Goal: Information Seeking & Learning: Learn about a topic

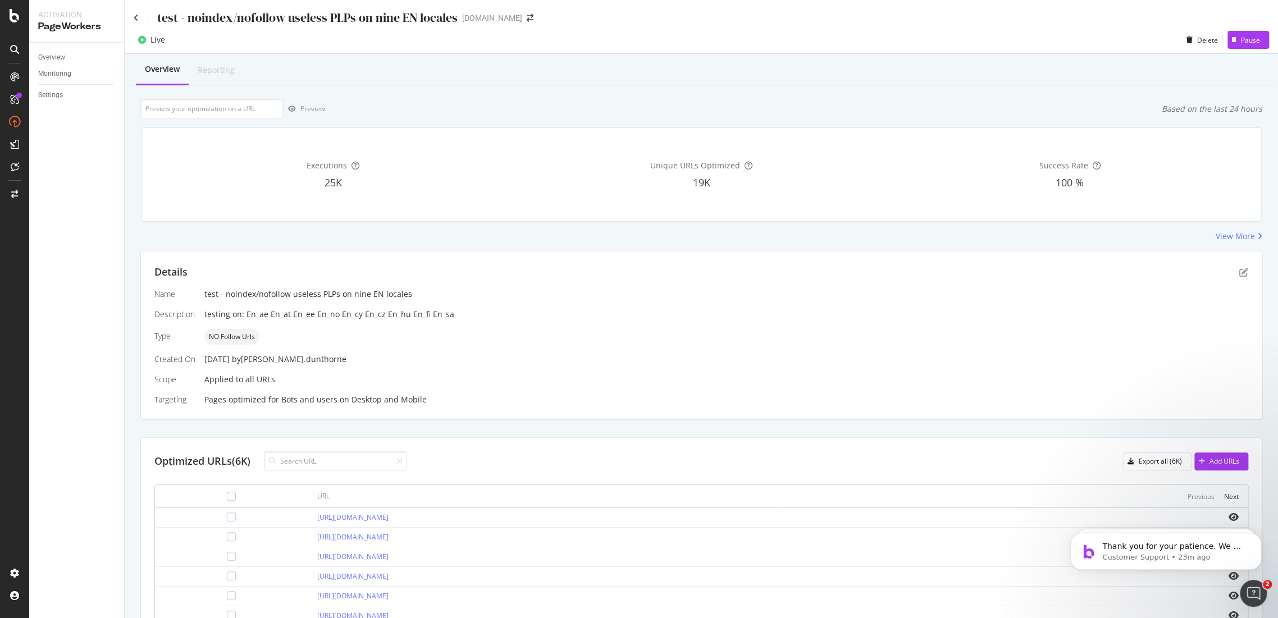
scroll to position [1772, 0]
click at [71, 165] on div "RealKeywords" at bounding box center [67, 164] width 50 height 11
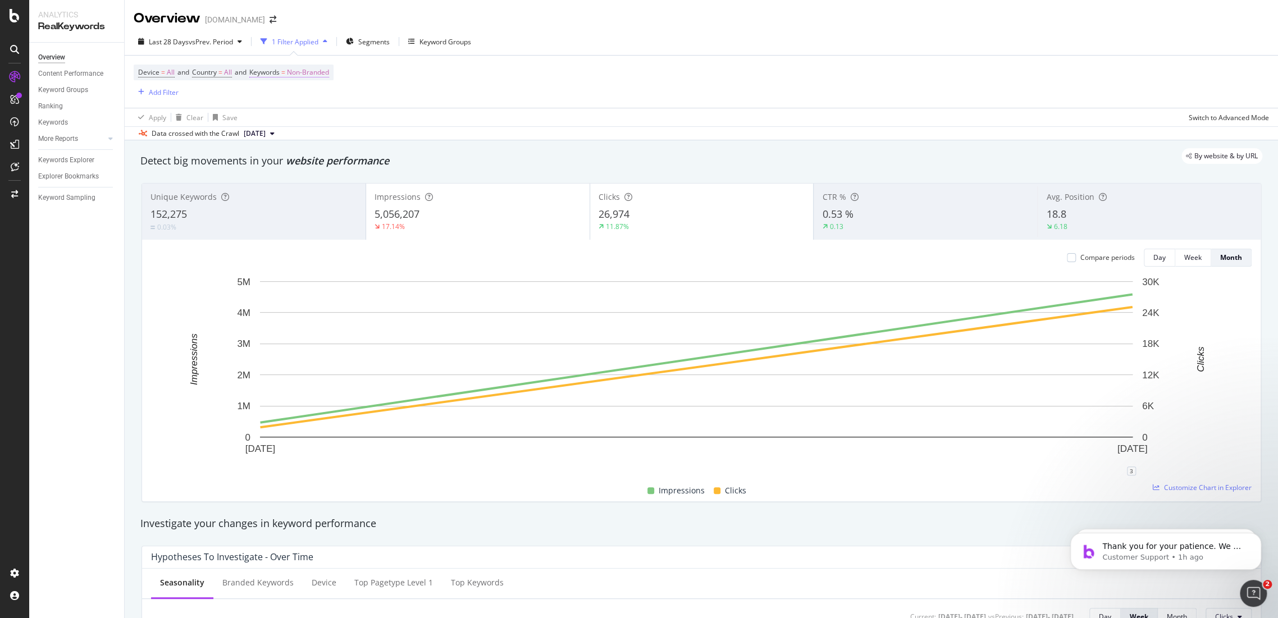
click at [324, 72] on span "Non-Branded" at bounding box center [308, 73] width 42 height 16
click at [317, 98] on div "button" at bounding box center [318, 98] width 13 height 7
click at [310, 181] on span "All" at bounding box center [332, 186] width 115 height 10
click at [379, 120] on div "Apply" at bounding box center [380, 122] width 17 height 10
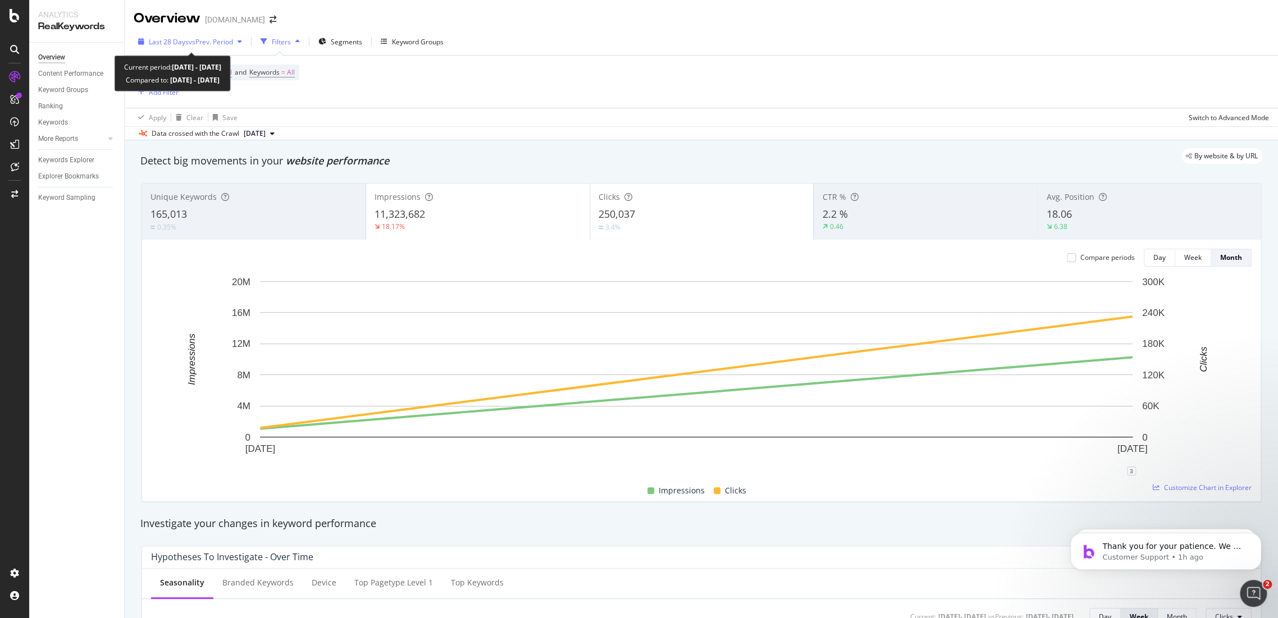
click at [231, 43] on span "vs Prev. Period" at bounding box center [211, 42] width 44 height 10
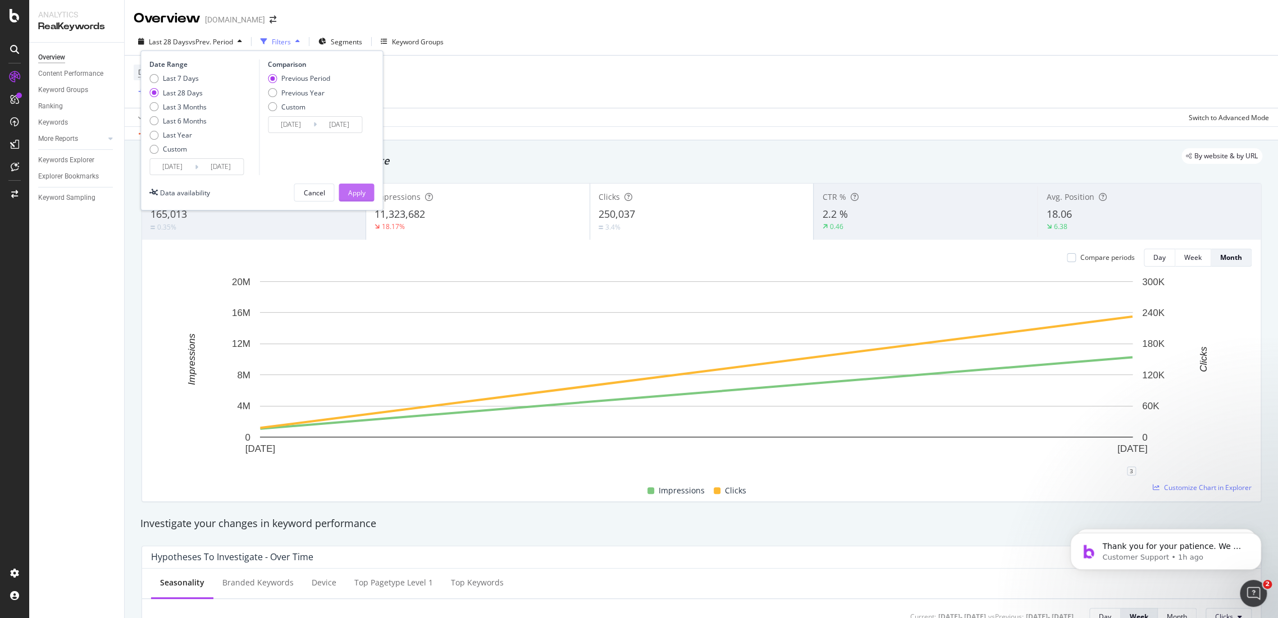
click at [350, 188] on div "Apply" at bounding box center [355, 193] width 17 height 10
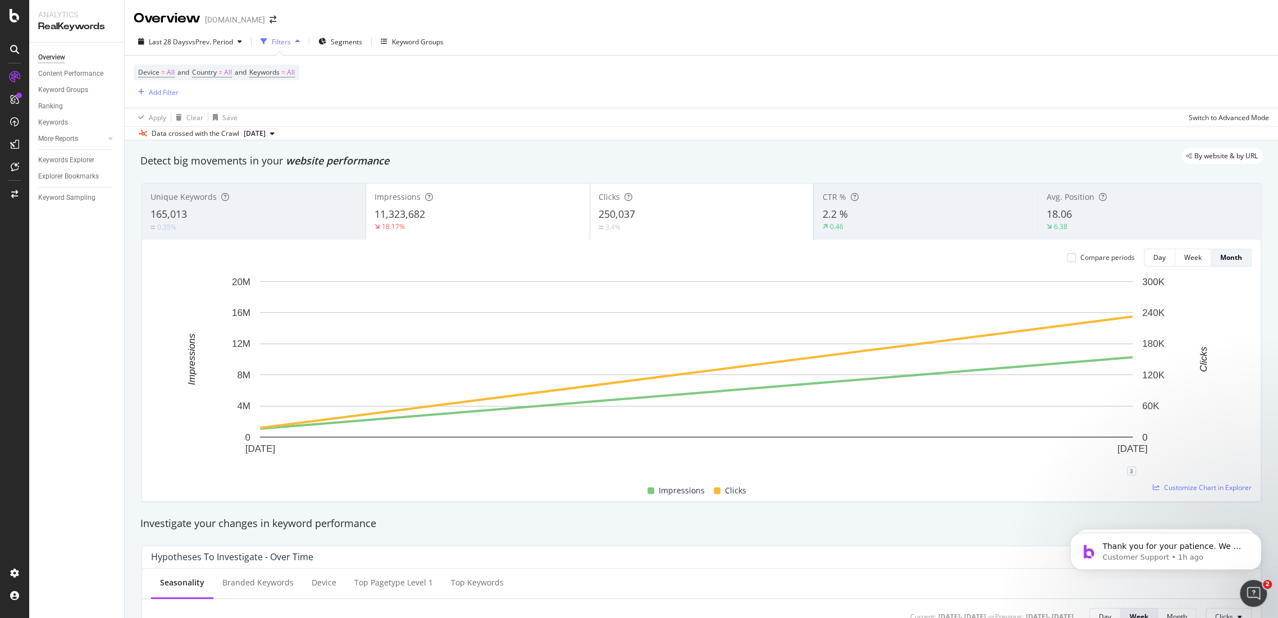
click at [162, 101] on div "Device = All and Country = All and Keywords = All Add Filter" at bounding box center [701, 82] width 1135 height 52
click at [164, 93] on div "Add Filter" at bounding box center [164, 93] width 30 height 10
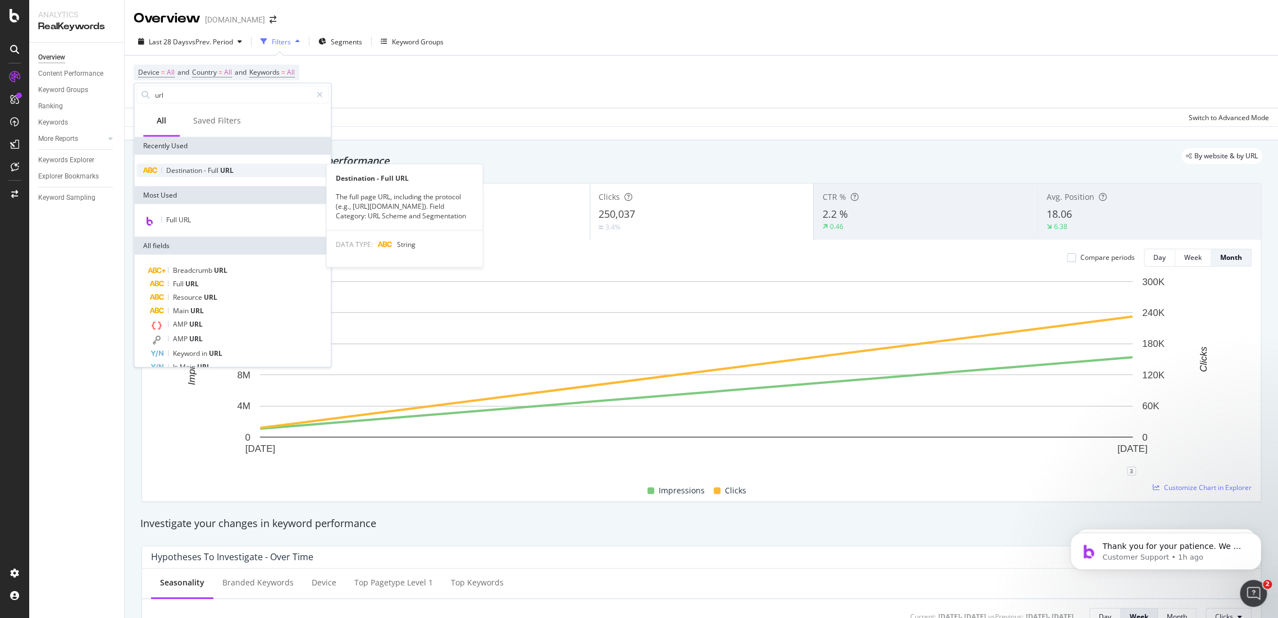
type input "url"
click at [232, 165] on div "Destination - Full URL" at bounding box center [232, 170] width 192 height 13
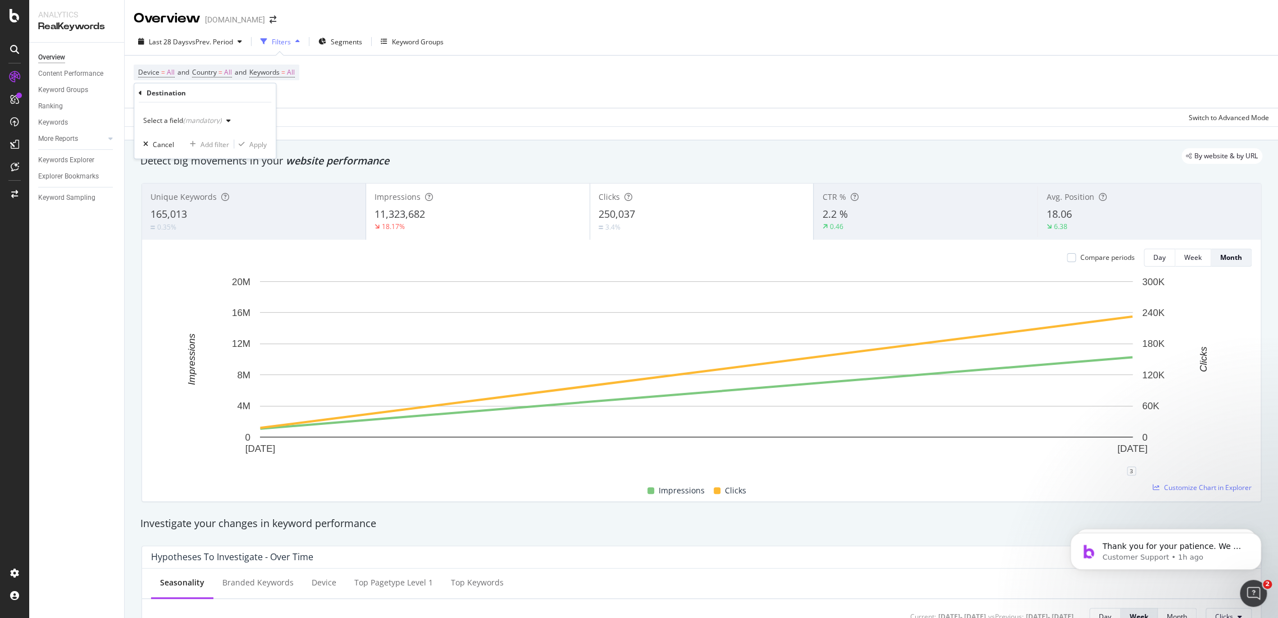
click at [190, 121] on div "(mandatory)" at bounding box center [202, 121] width 39 height 10
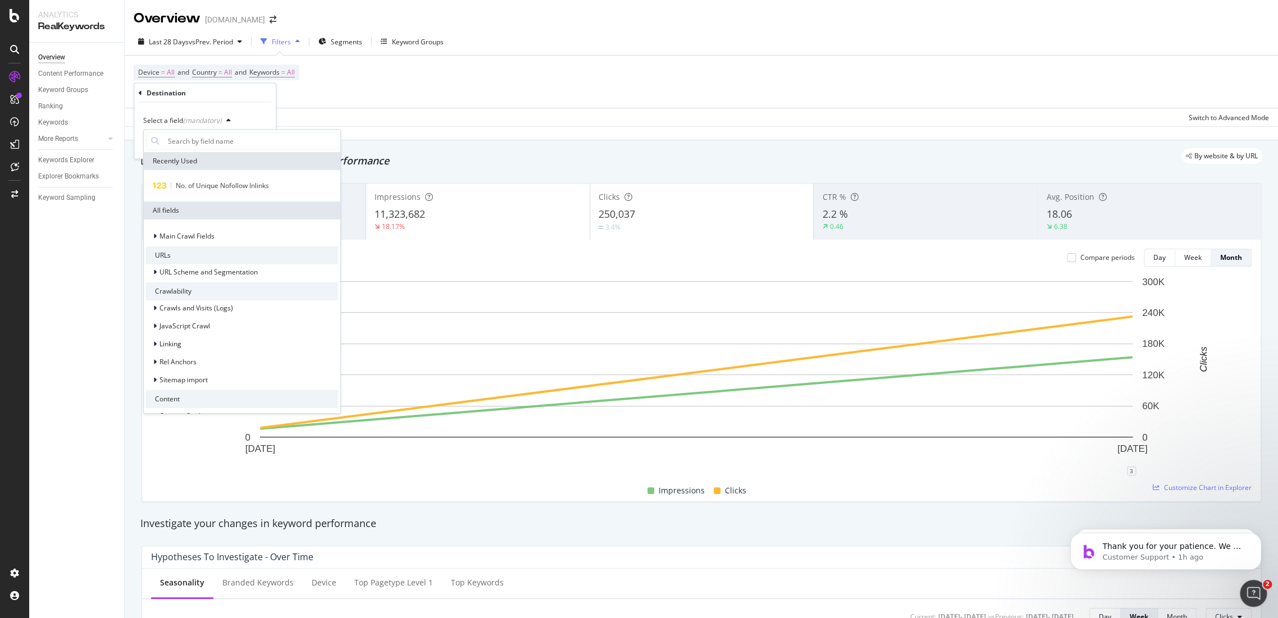
click at [139, 93] on icon at bounding box center [140, 92] width 3 height 7
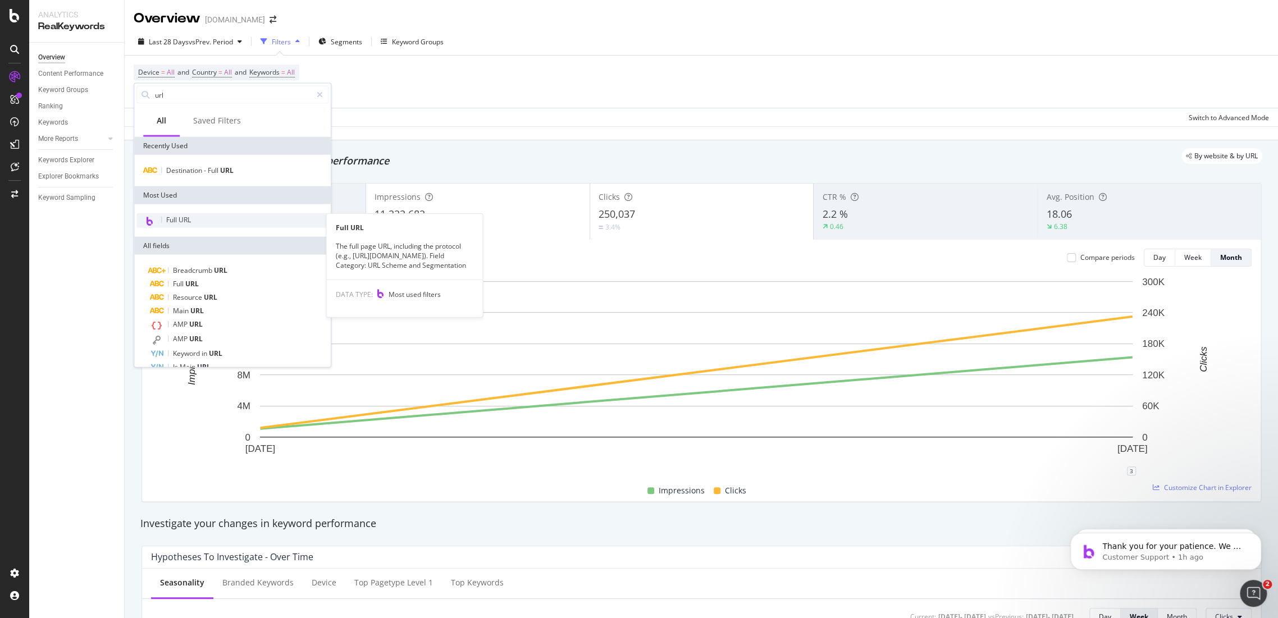
click at [181, 214] on div "Full URL" at bounding box center [232, 220] width 192 height 15
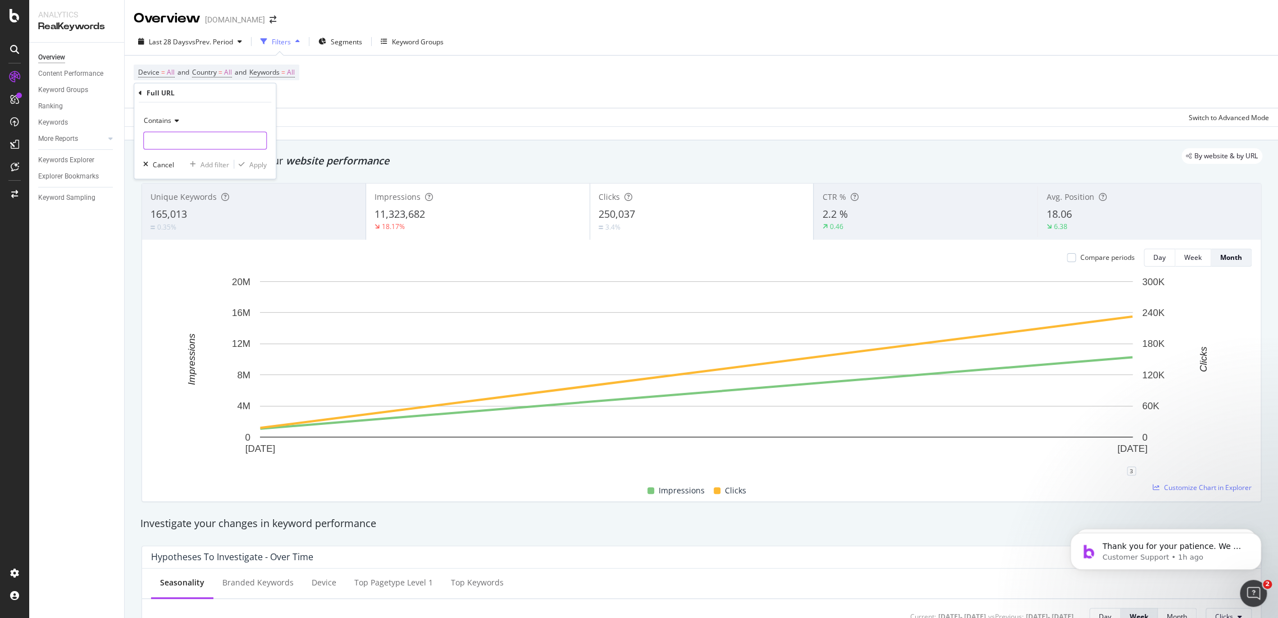
click at [180, 149] on input "text" at bounding box center [205, 141] width 122 height 18
type input "outlet"
click at [260, 162] on div "Apply" at bounding box center [257, 164] width 17 height 10
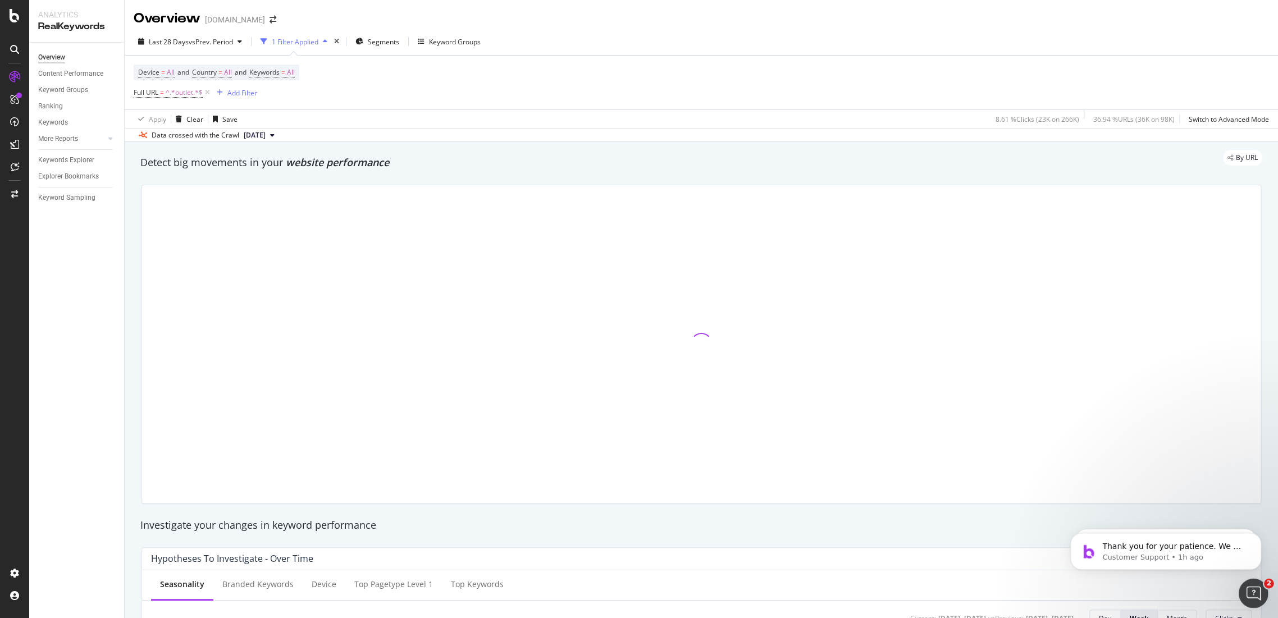
click at [1260, 587] on div "Open Intercom Messenger" at bounding box center [1251, 591] width 37 height 37
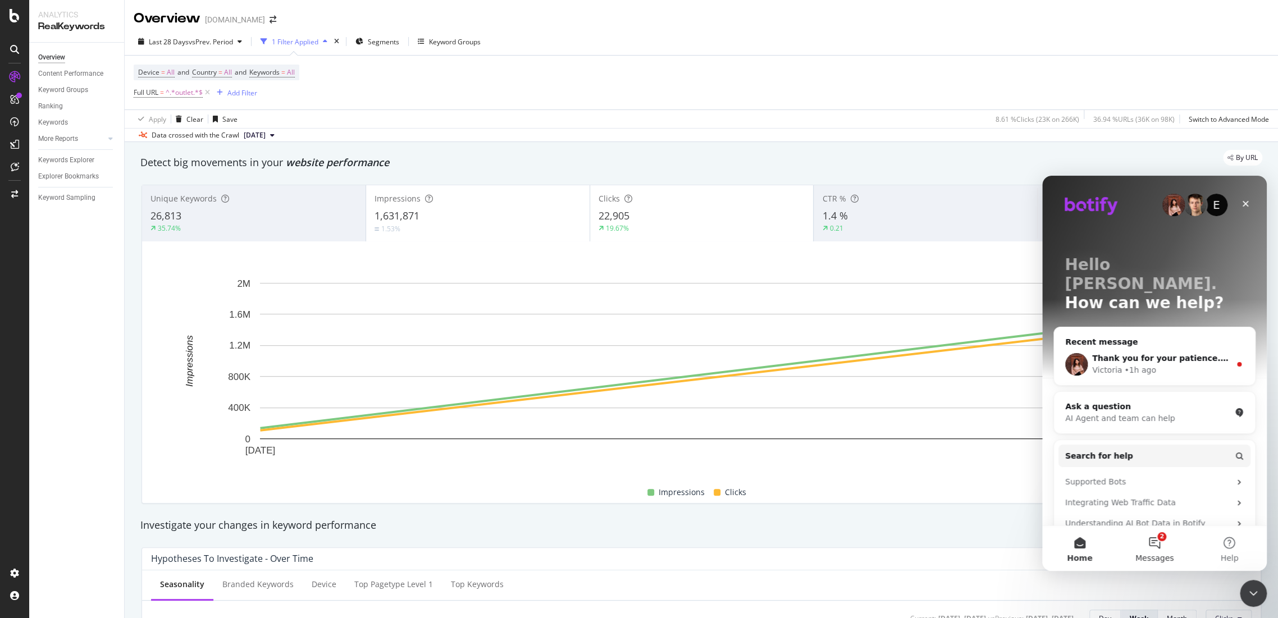
click at [1149, 555] on span "Messages" at bounding box center [1154, 558] width 39 height 8
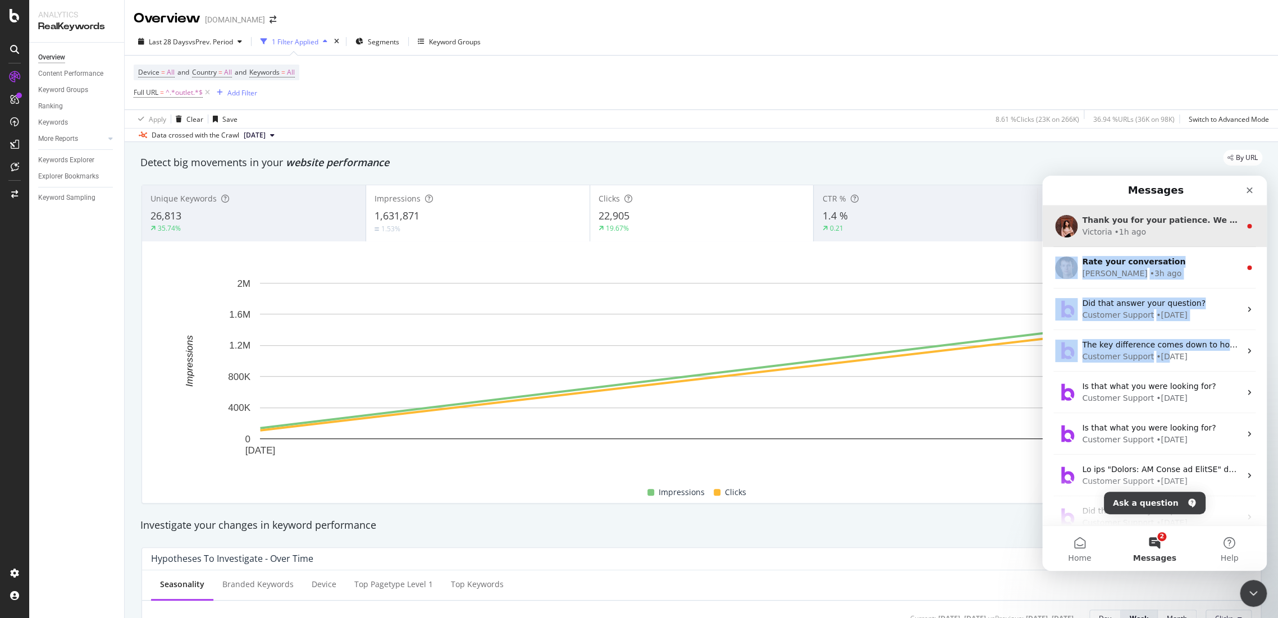
drag, startPoint x: 1160, startPoint y: 358, endPoint x: 1143, endPoint y: 232, distance: 126.2
click at [1143, 232] on ul "Thank you for your patience. We will try to get back to you as soon as possible…" at bounding box center [1154, 433] width 225 height 457
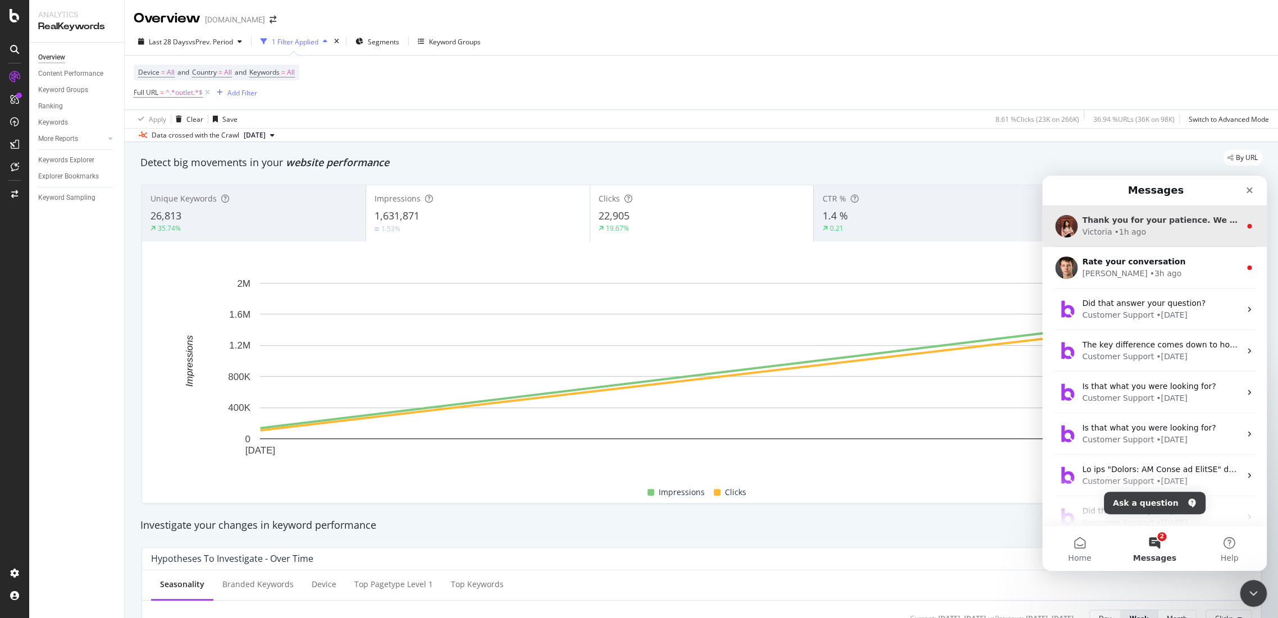
click at [1142, 226] on div "Victoria • 1h ago" at bounding box center [1161, 232] width 158 height 12
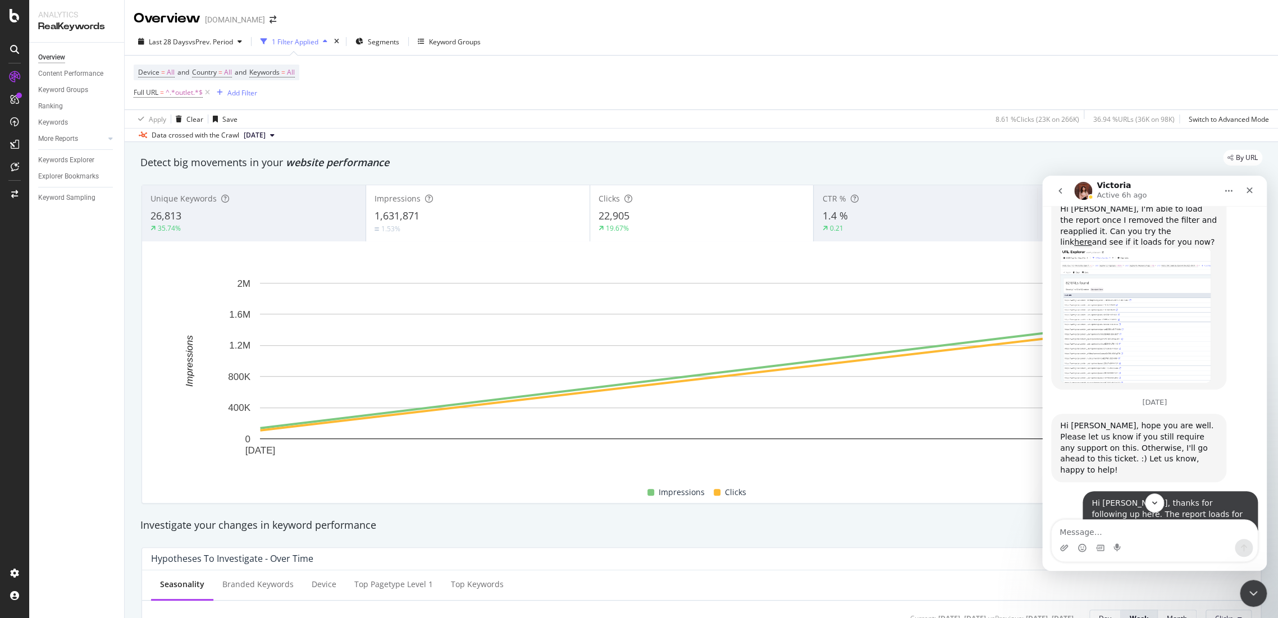
scroll to position [1790, 0]
click at [1057, 195] on button "go back" at bounding box center [1059, 190] width 21 height 21
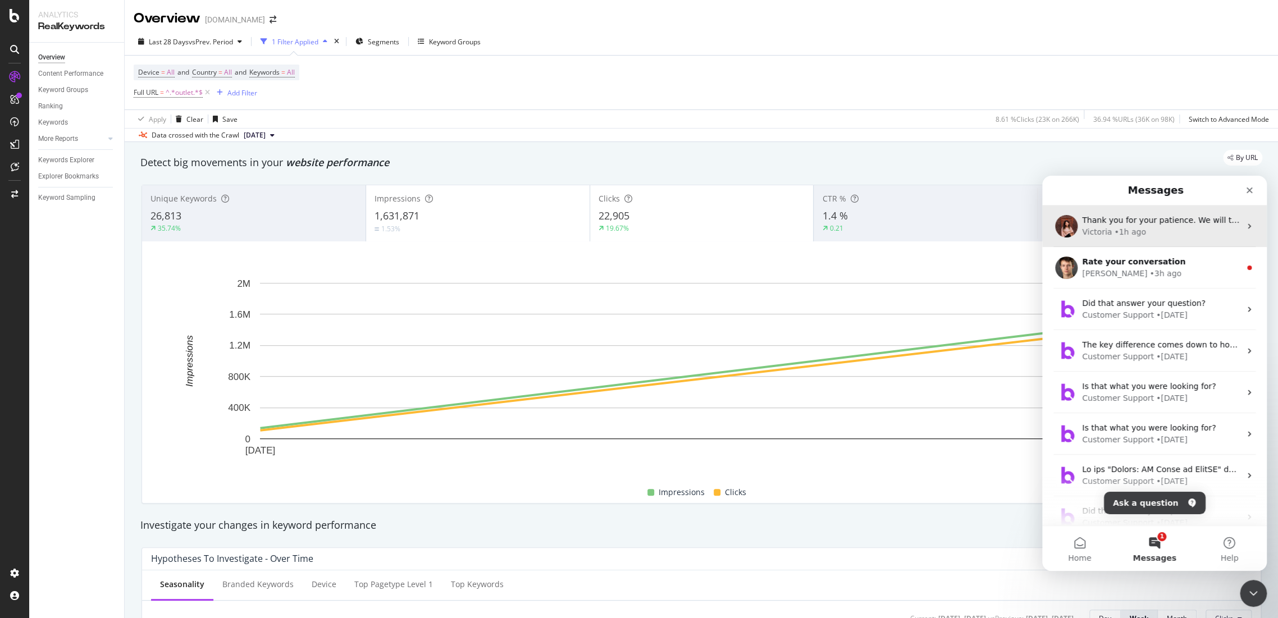
scroll to position [0, 0]
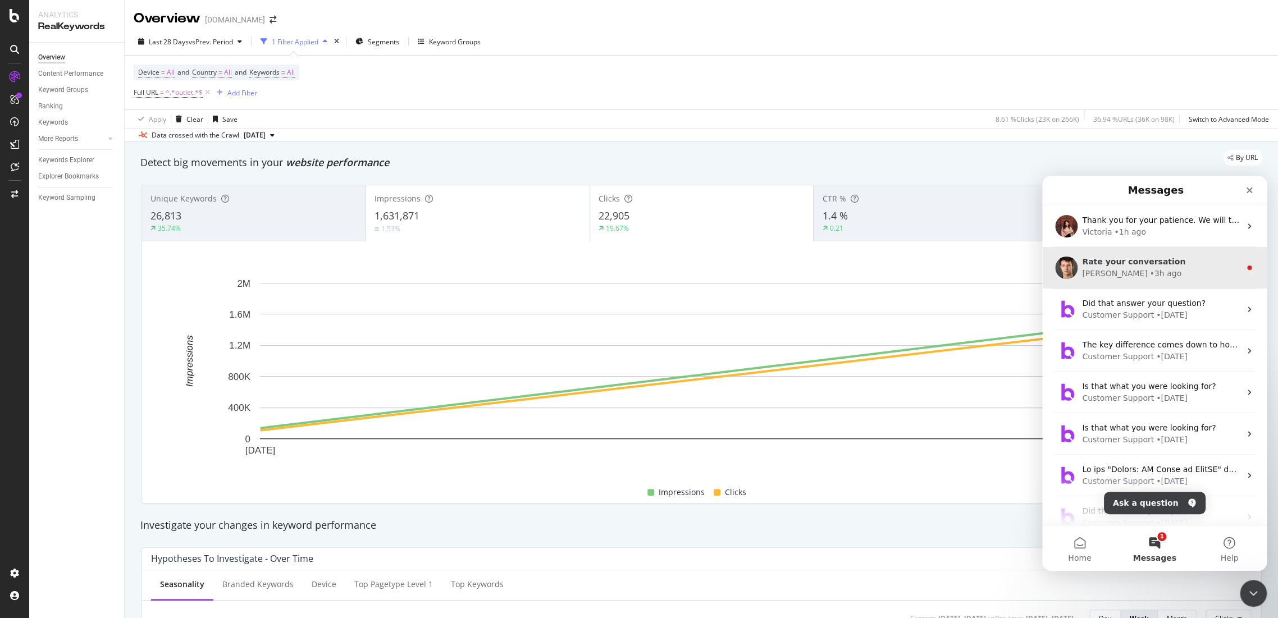
click at [1146, 274] on div "[PERSON_NAME] • 3h ago" at bounding box center [1161, 274] width 158 height 12
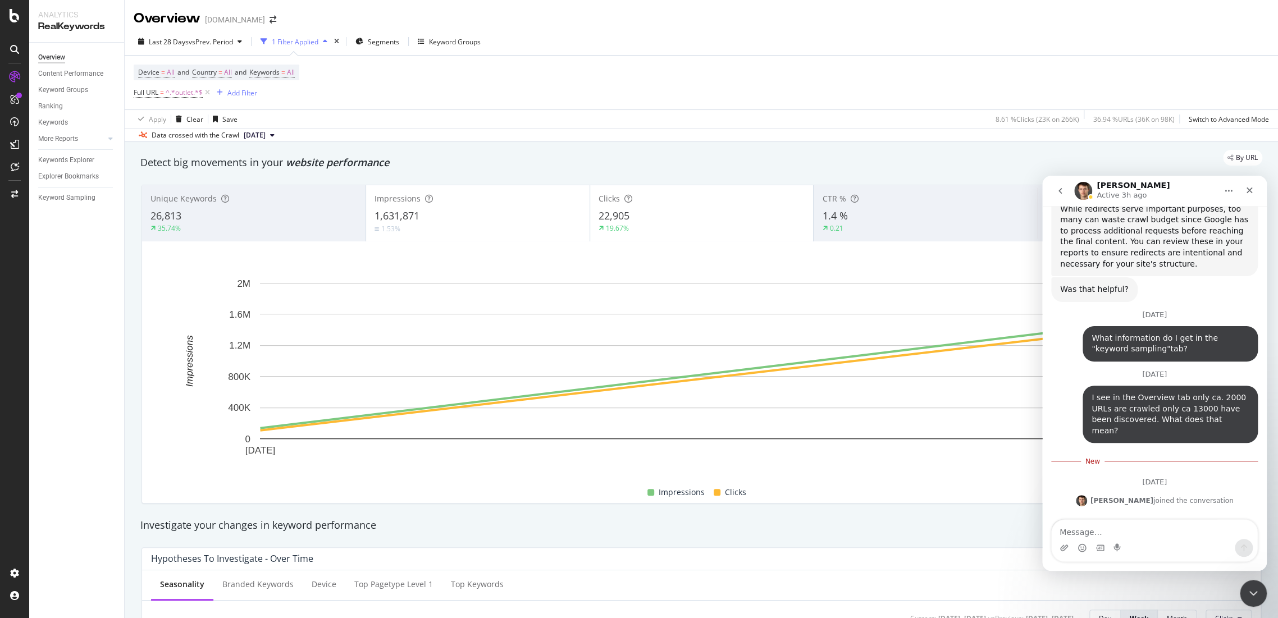
scroll to position [4369, 0]
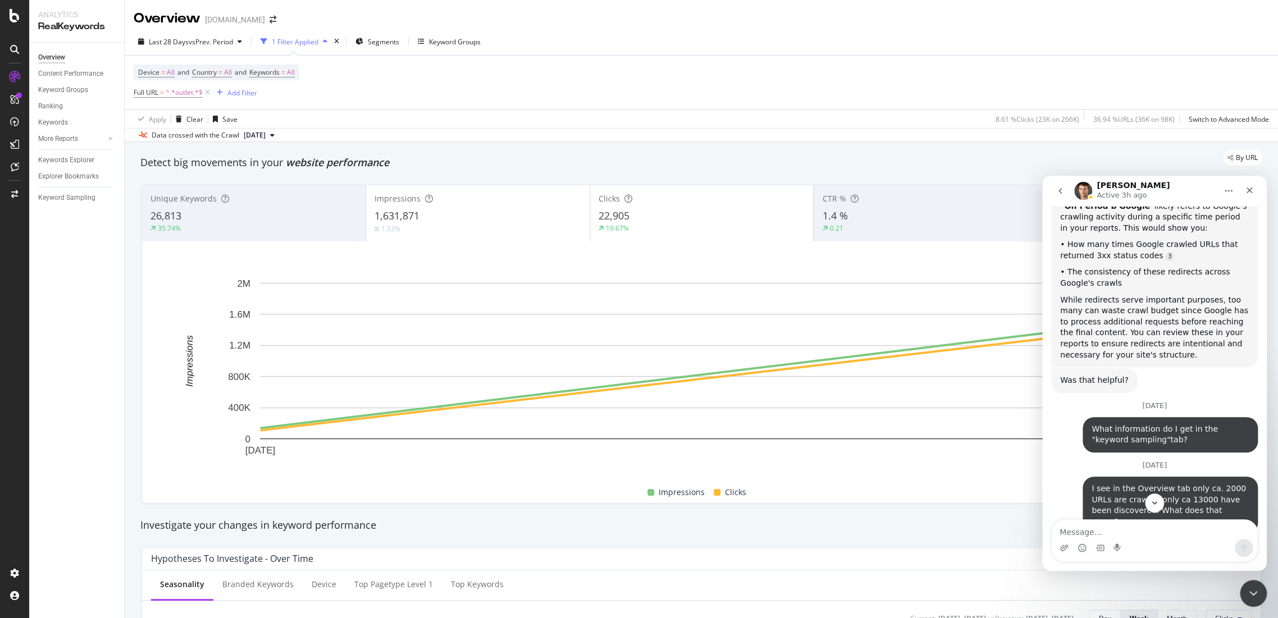
click at [923, 535] on div "Investigate your changes in keyword performance" at bounding box center [701, 526] width 1133 height 26
click at [931, 523] on div "Investigate your changes in keyword performance" at bounding box center [701, 525] width 1122 height 15
click at [1248, 591] on icon "Close Intercom Messenger" at bounding box center [1252, 591] width 8 height 4
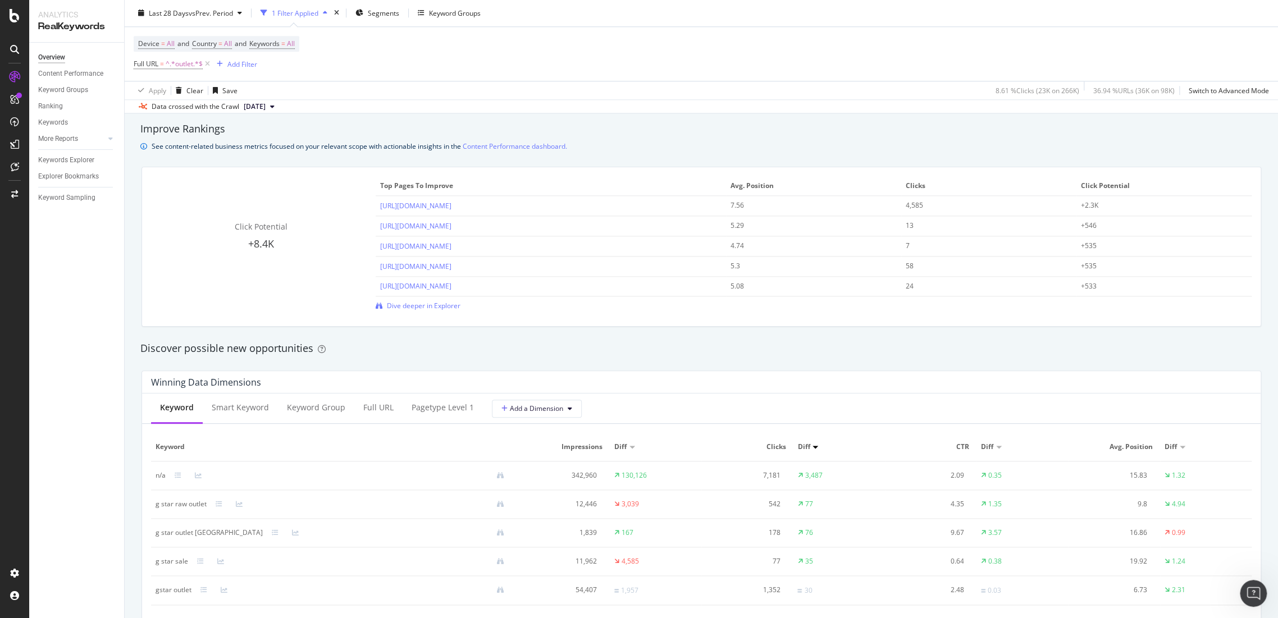
scroll to position [873, 0]
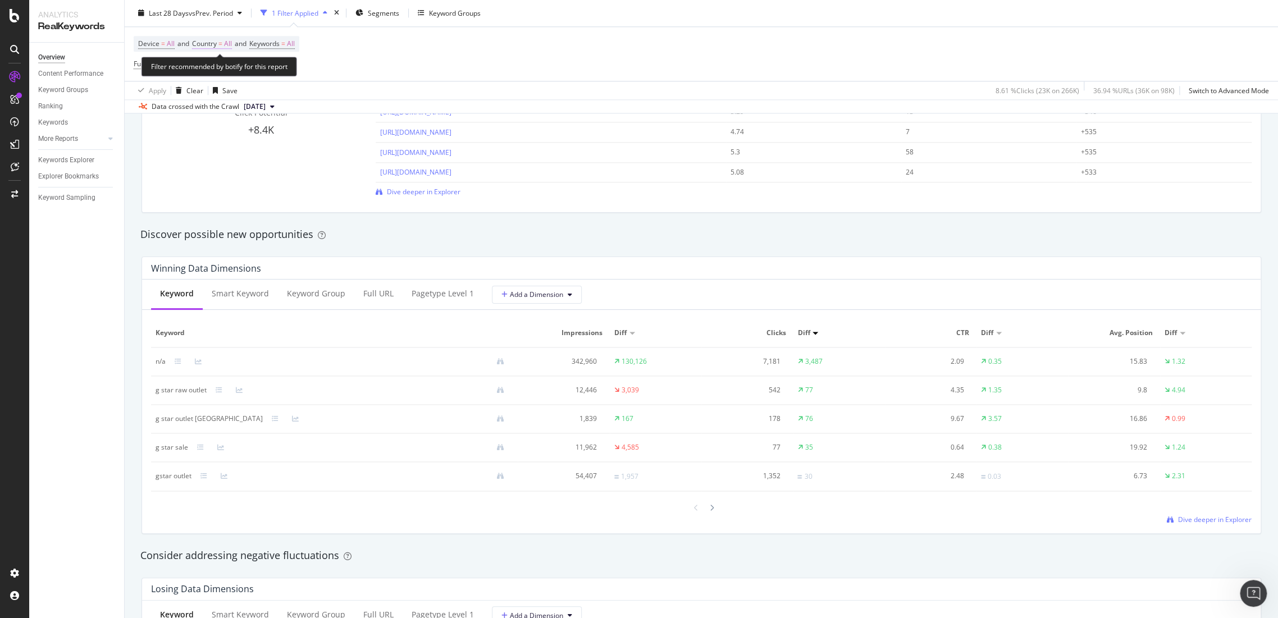
click at [221, 39] on span "Country = All" at bounding box center [212, 44] width 40 height 10
click at [222, 64] on div "All" at bounding box center [266, 70] width 123 height 18
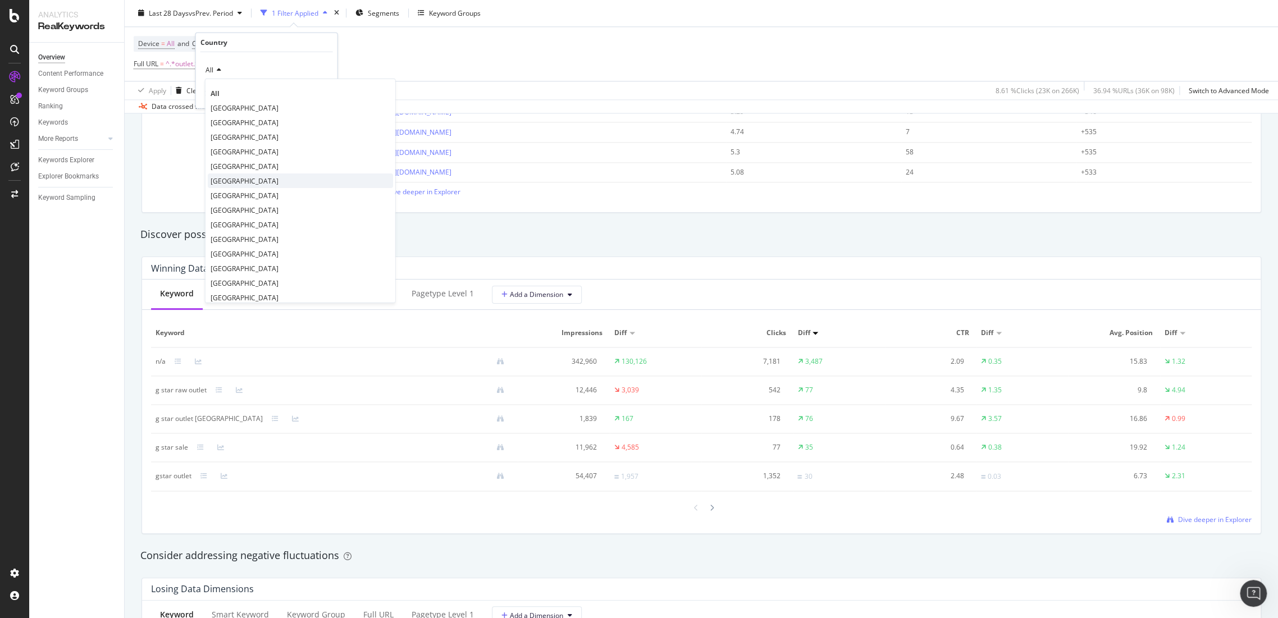
click at [241, 181] on span "[GEOGRAPHIC_DATA]" at bounding box center [245, 181] width 68 height 10
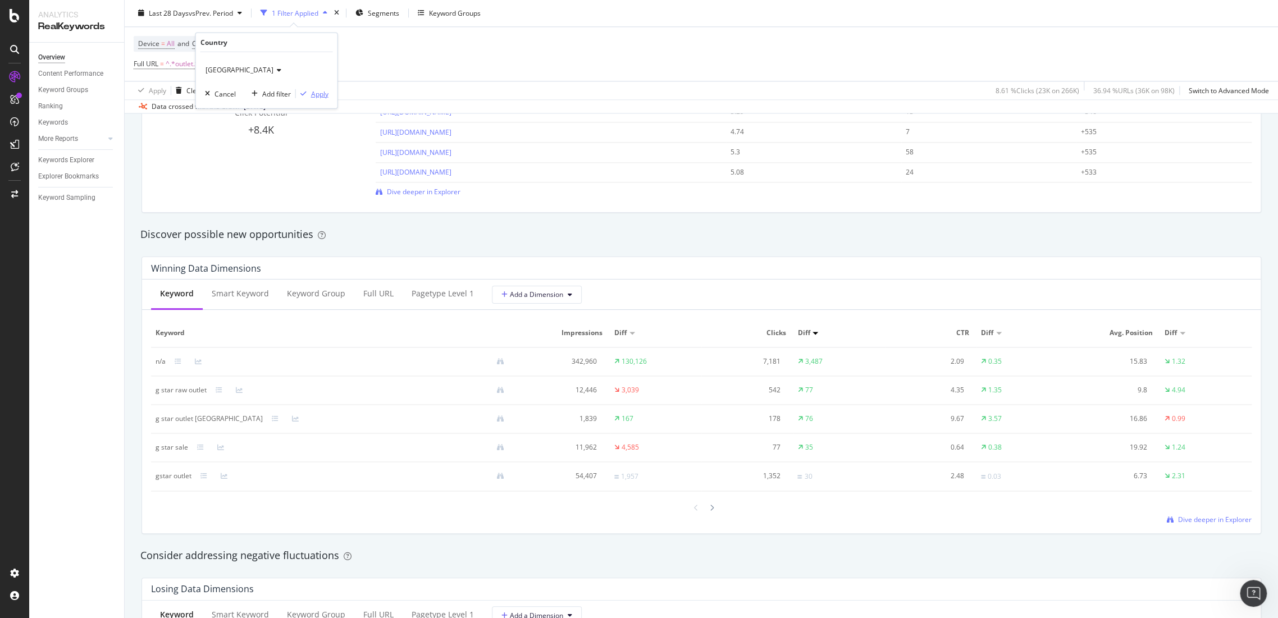
click at [319, 95] on div "Apply" at bounding box center [319, 94] width 17 height 10
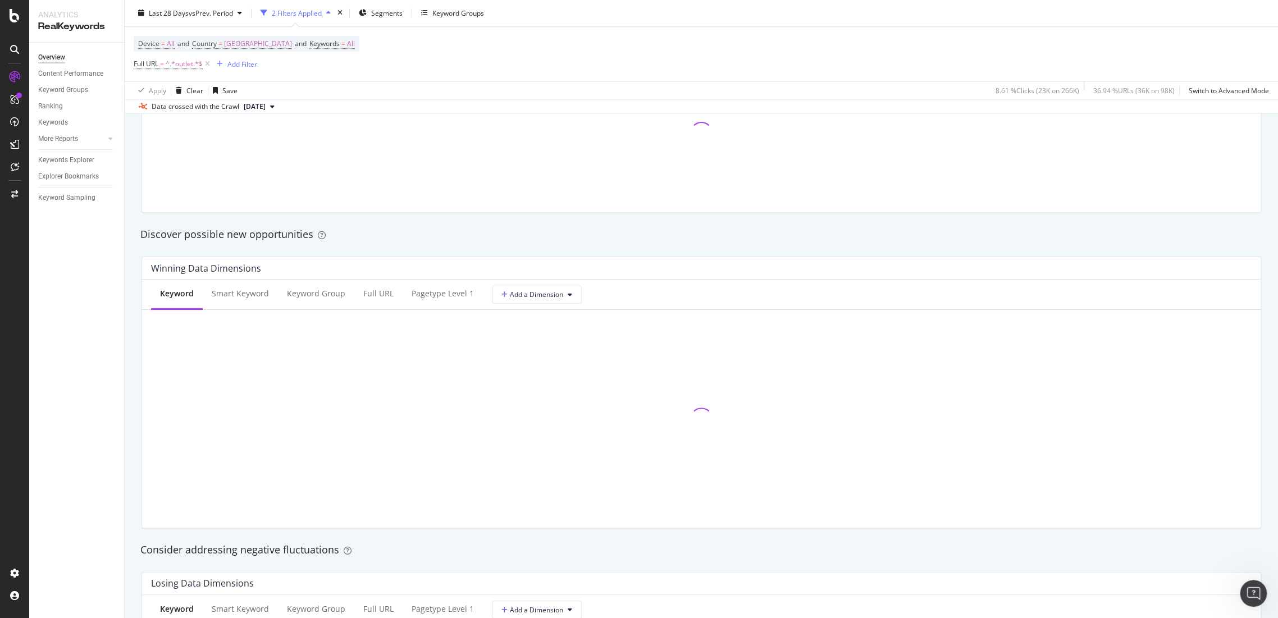
scroll to position [1185, 0]
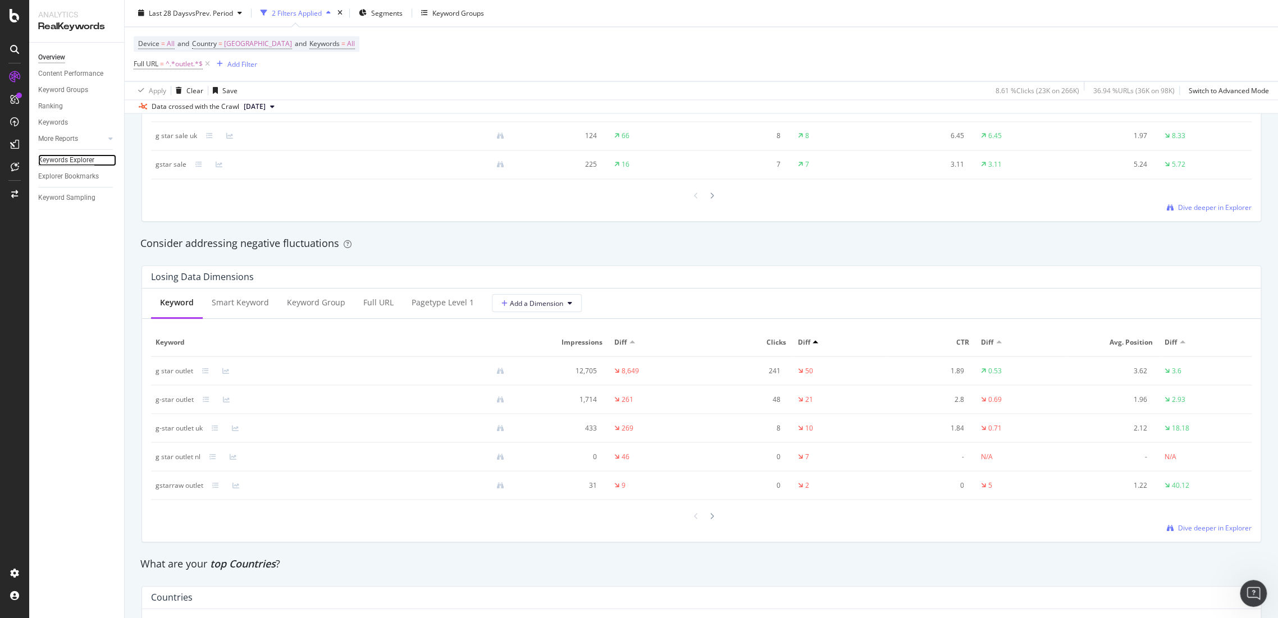
click at [88, 159] on div "Keywords Explorer" at bounding box center [66, 160] width 56 height 12
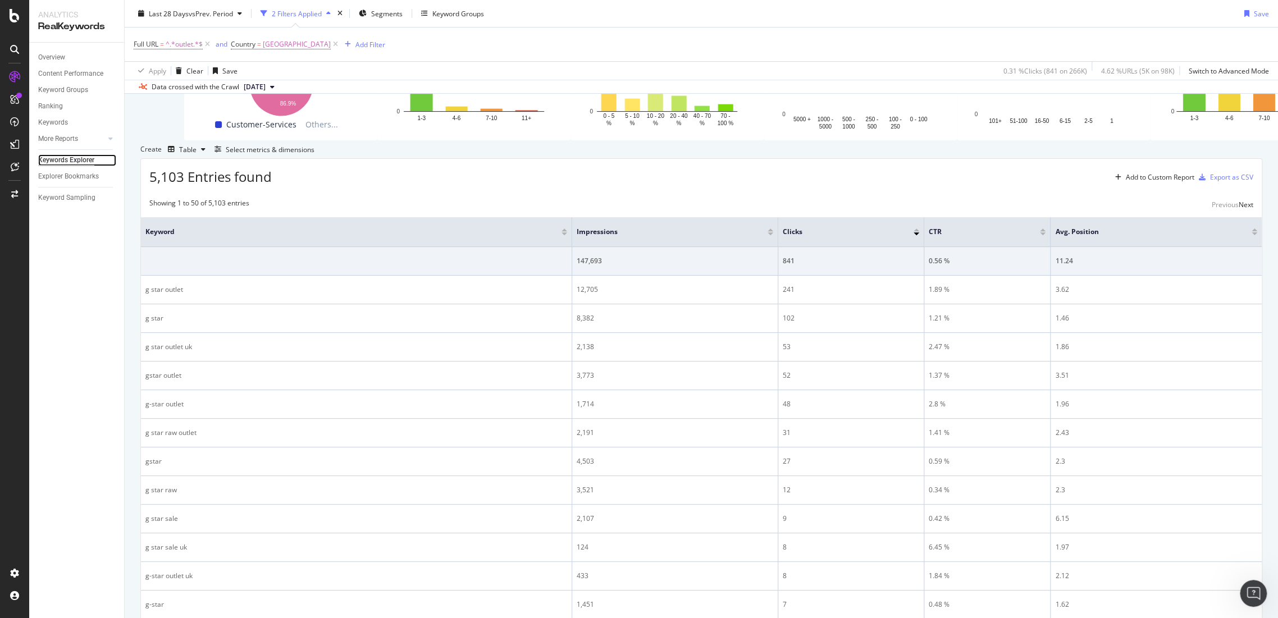
scroll to position [125, 0]
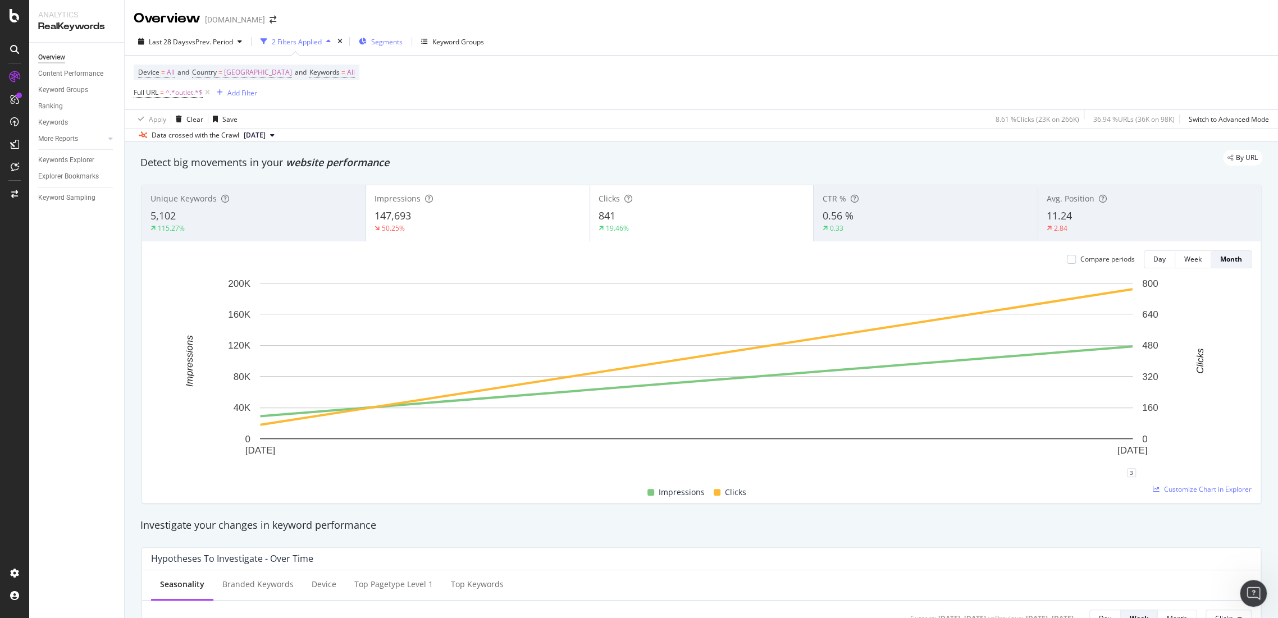
click at [386, 47] on div "Segments" at bounding box center [381, 41] width 44 height 17
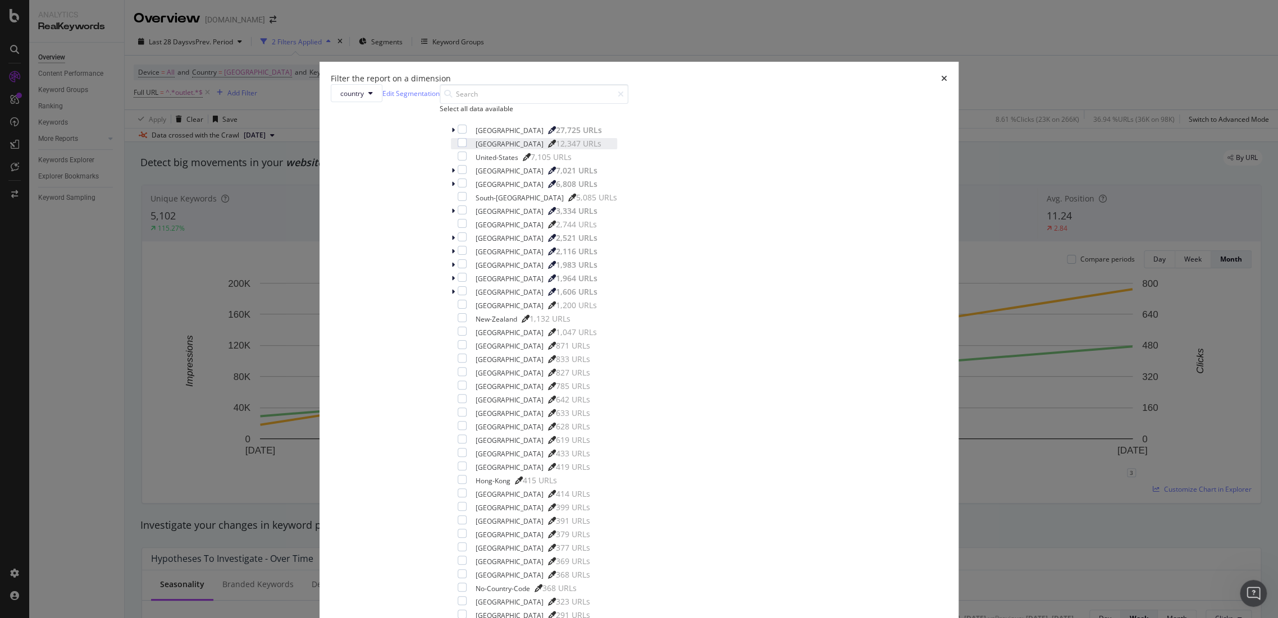
click at [458, 149] on div "modal" at bounding box center [454, 143] width 7 height 11
drag, startPoint x: 724, startPoint y: 486, endPoint x: 284, endPoint y: 8, distance: 649.5
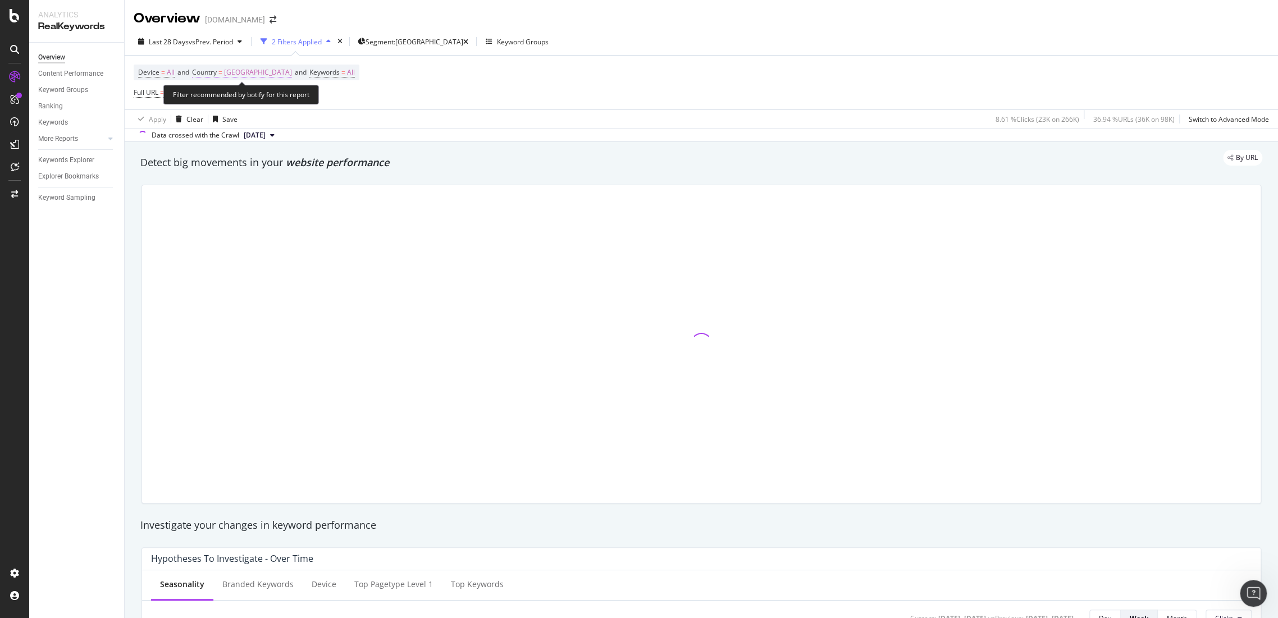
click at [238, 65] on span "[GEOGRAPHIC_DATA]" at bounding box center [258, 73] width 68 height 16
click at [231, 122] on div "Cancel" at bounding box center [224, 122] width 21 height 10
click at [205, 75] on span "Country" at bounding box center [204, 72] width 25 height 10
click at [226, 99] on span "[GEOGRAPHIC_DATA]" at bounding box center [239, 99] width 68 height 10
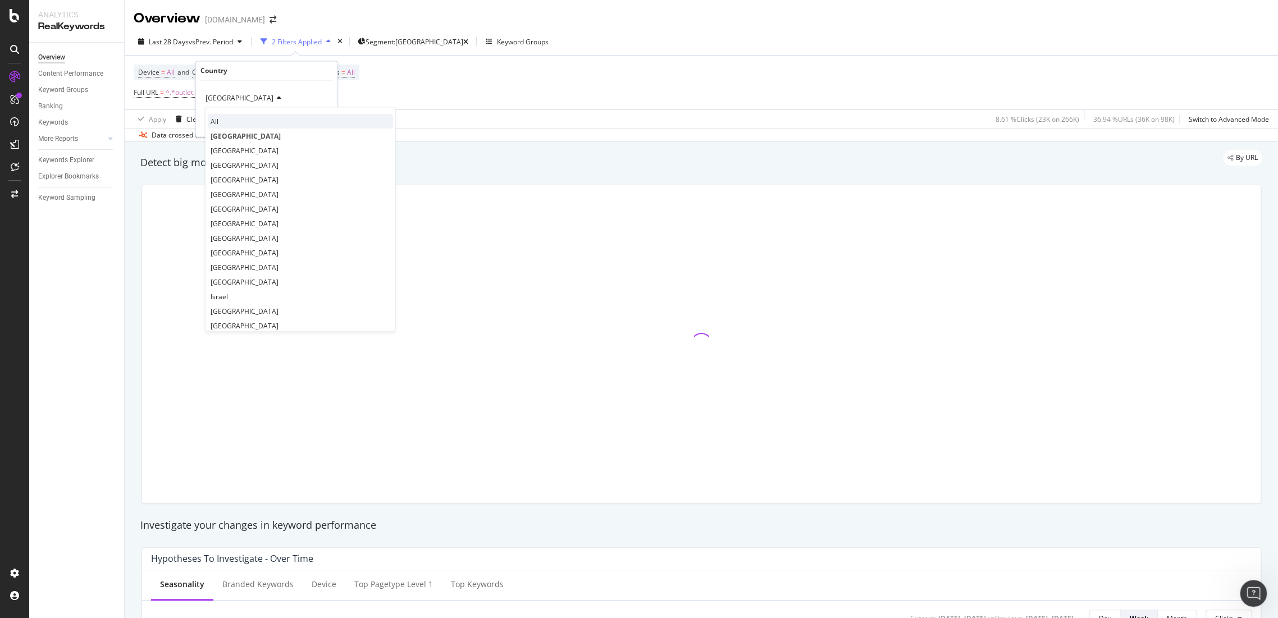
click at [237, 115] on div "All" at bounding box center [300, 122] width 185 height 15
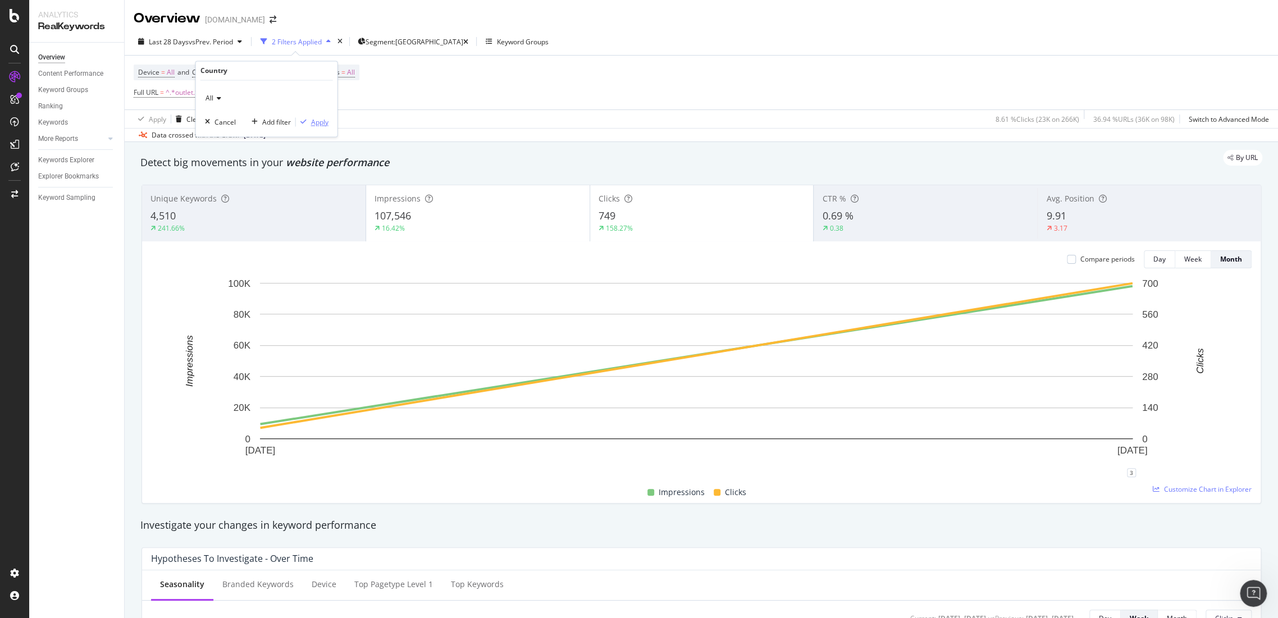
click at [311, 123] on div "Apply" at bounding box center [319, 122] width 17 height 10
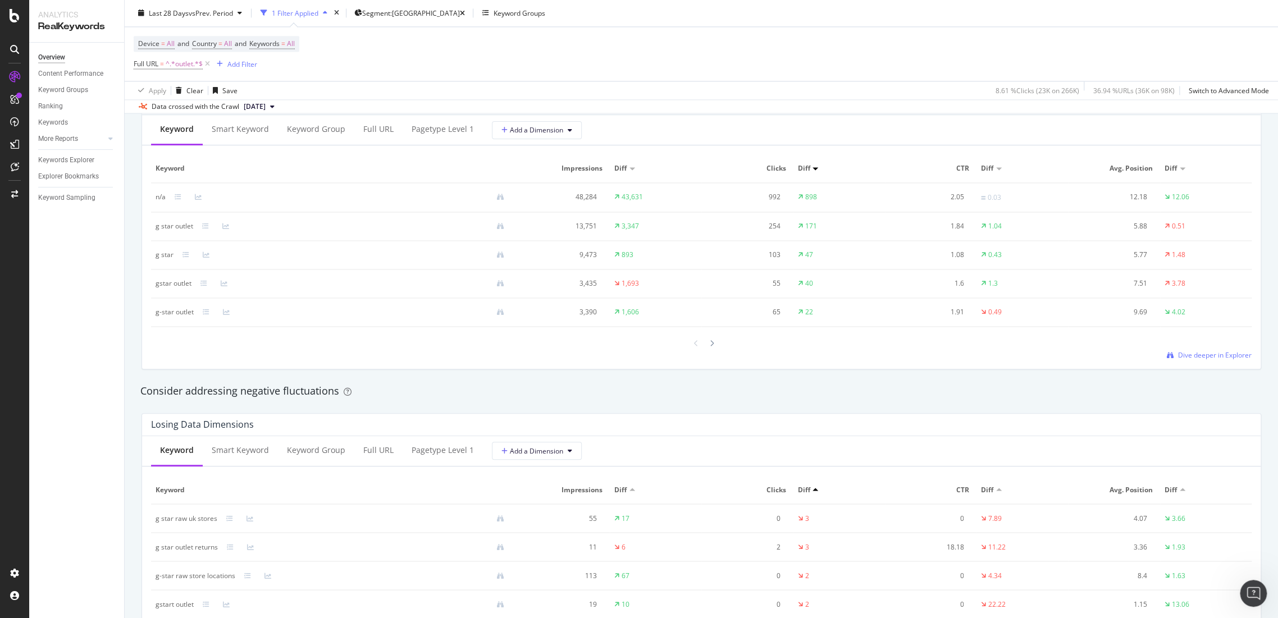
scroll to position [1123, 0]
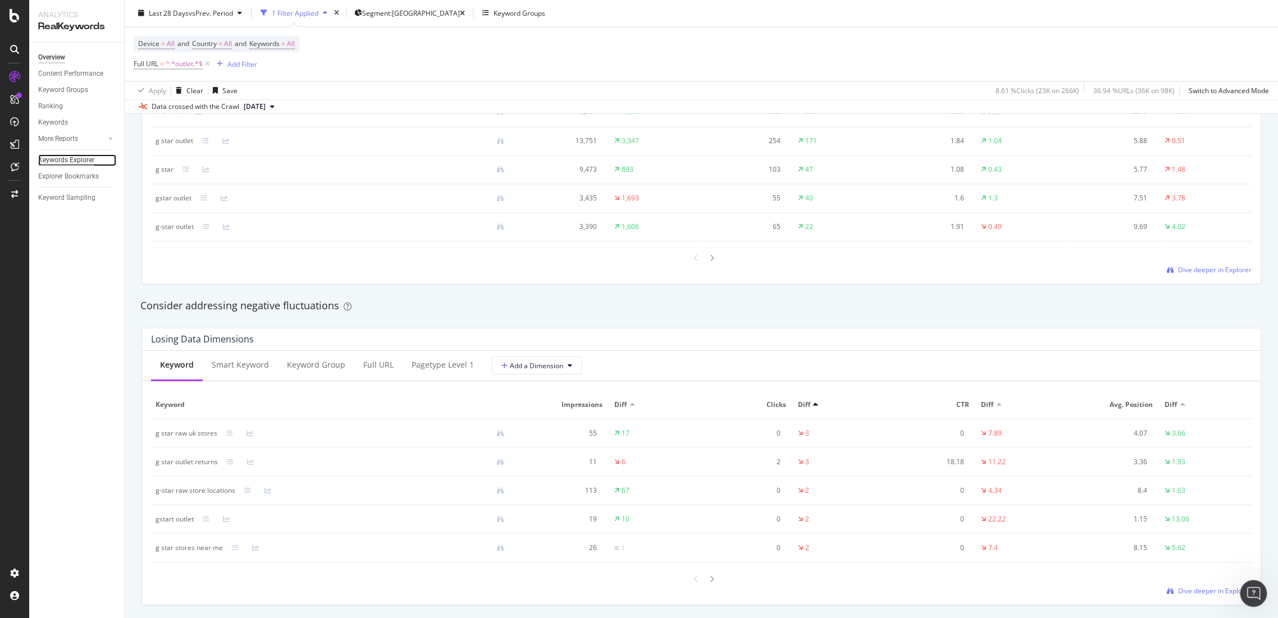
click at [81, 157] on div "Keywords Explorer" at bounding box center [66, 160] width 56 height 12
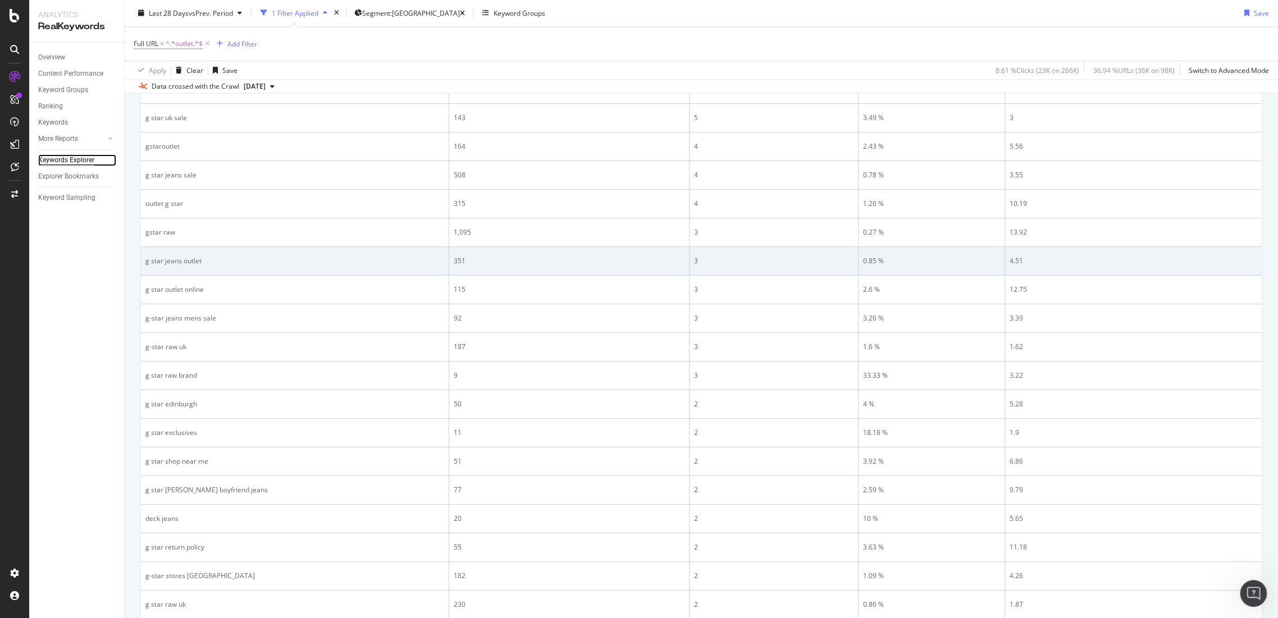
scroll to position [1078, 0]
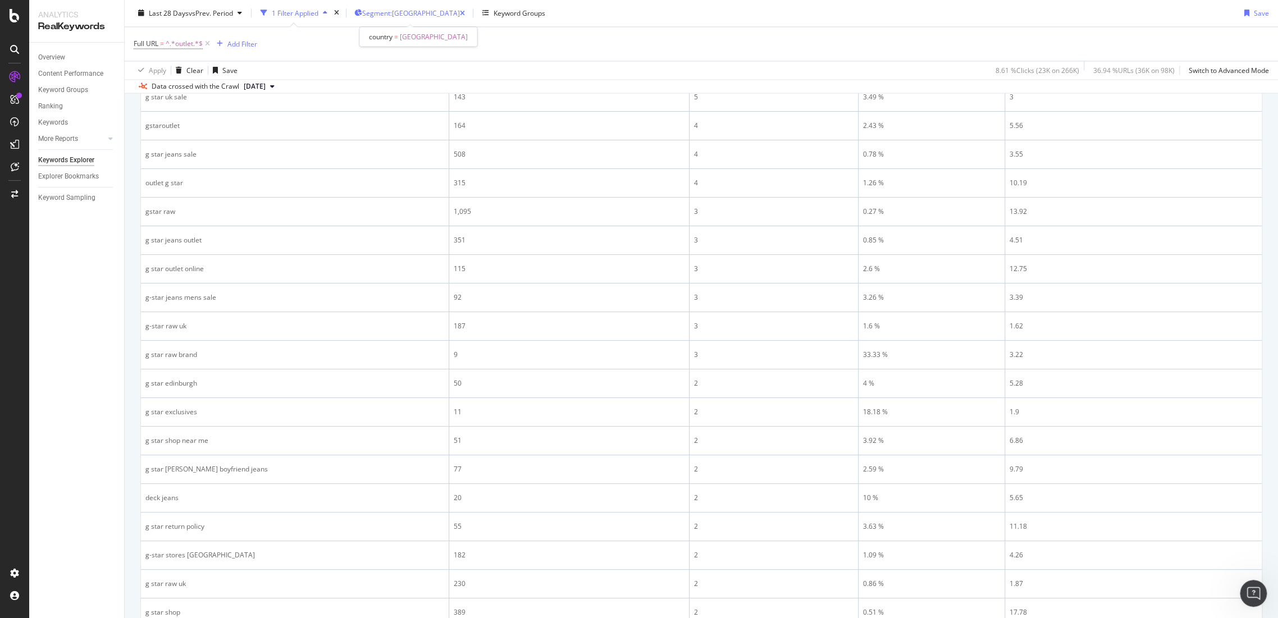
click at [441, 13] on span "Segment: [GEOGRAPHIC_DATA]" at bounding box center [411, 13] width 98 height 10
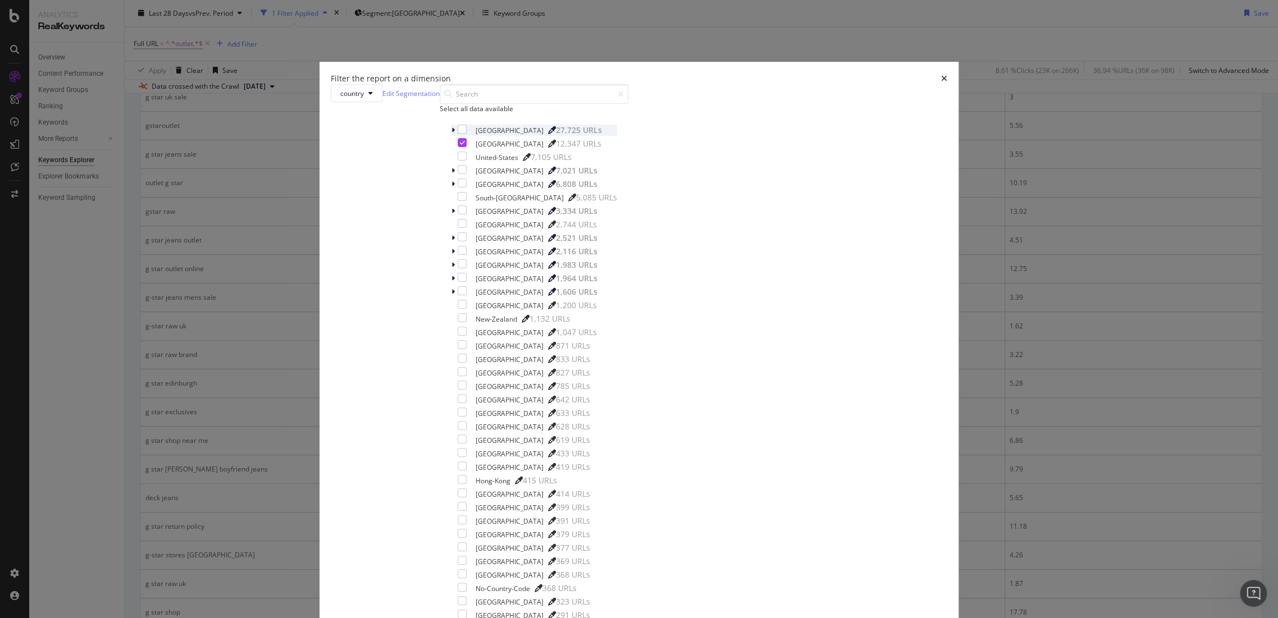
click at [547, 136] on div "[GEOGRAPHIC_DATA] 27,725 URLs" at bounding box center [534, 130] width 166 height 11
click at [466, 134] on div "modal" at bounding box center [462, 129] width 9 height 9
click at [544, 176] on div "United-Kingdom 12,347 URLs" at bounding box center [534, 170] width 166 height 11
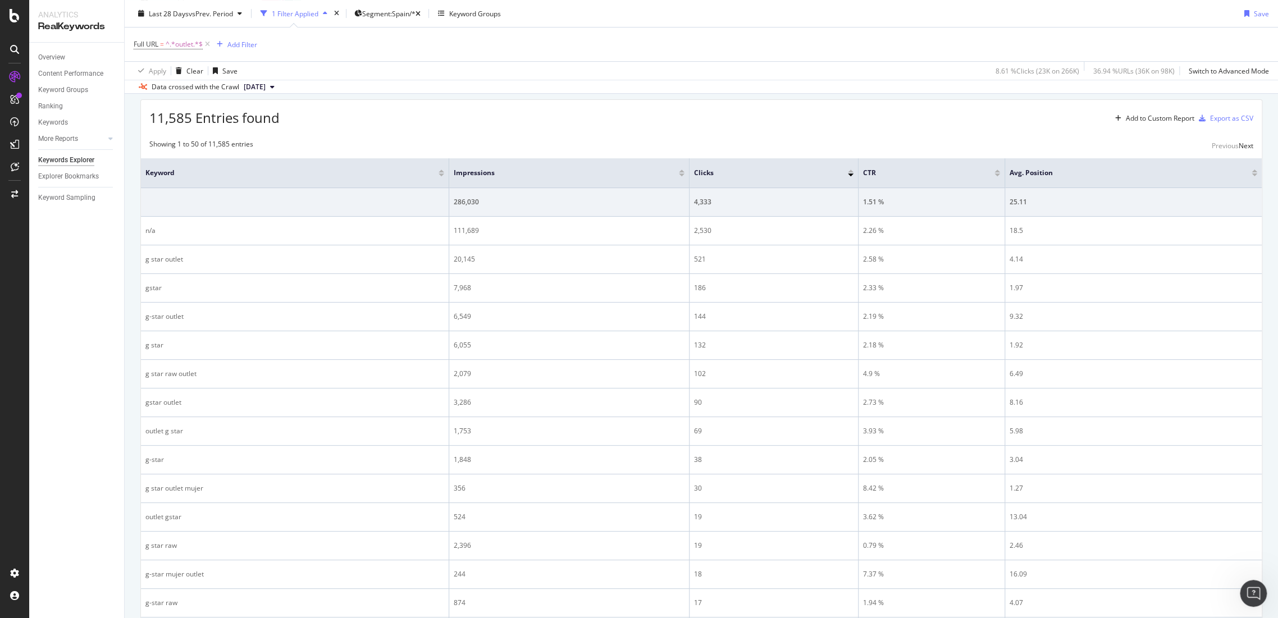
scroll to position [172, 0]
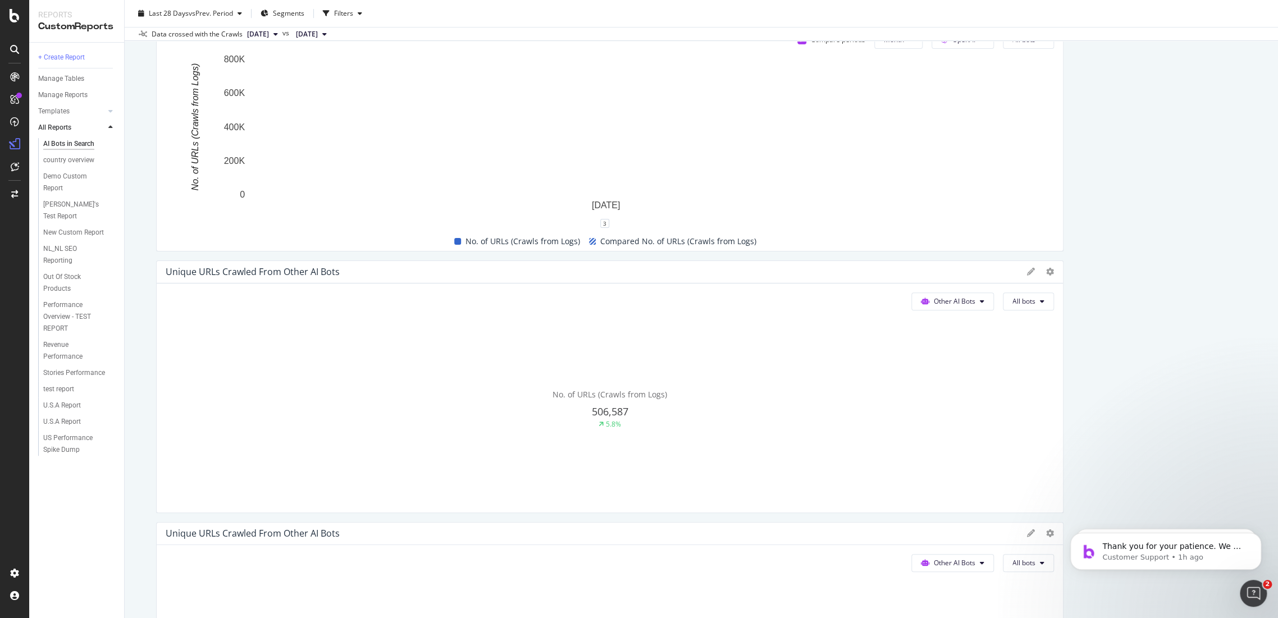
scroll to position [249, 0]
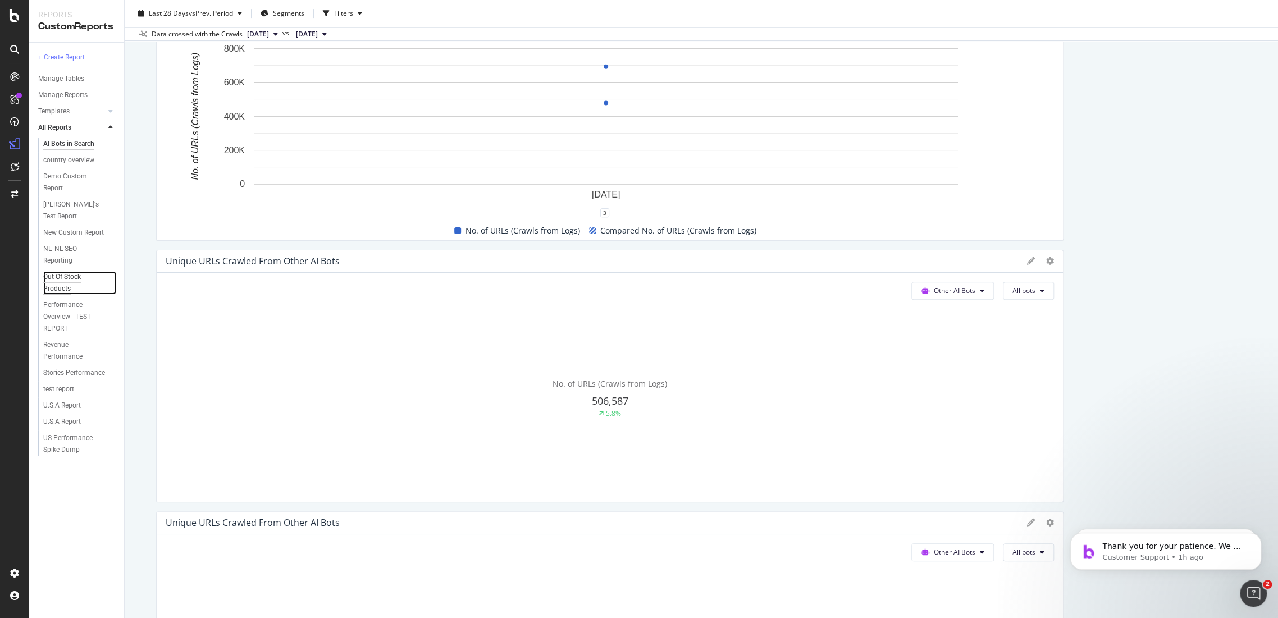
click at [67, 271] on div "Out Of Stock Products" at bounding box center [74, 283] width 62 height 24
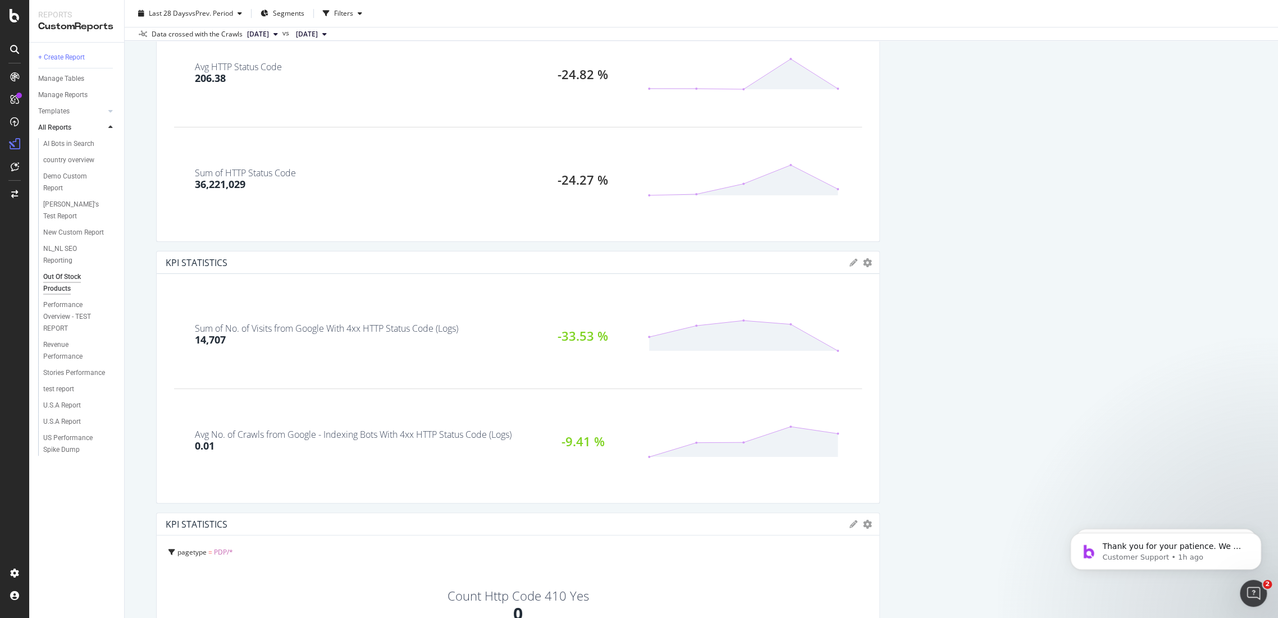
scroll to position [249, 0]
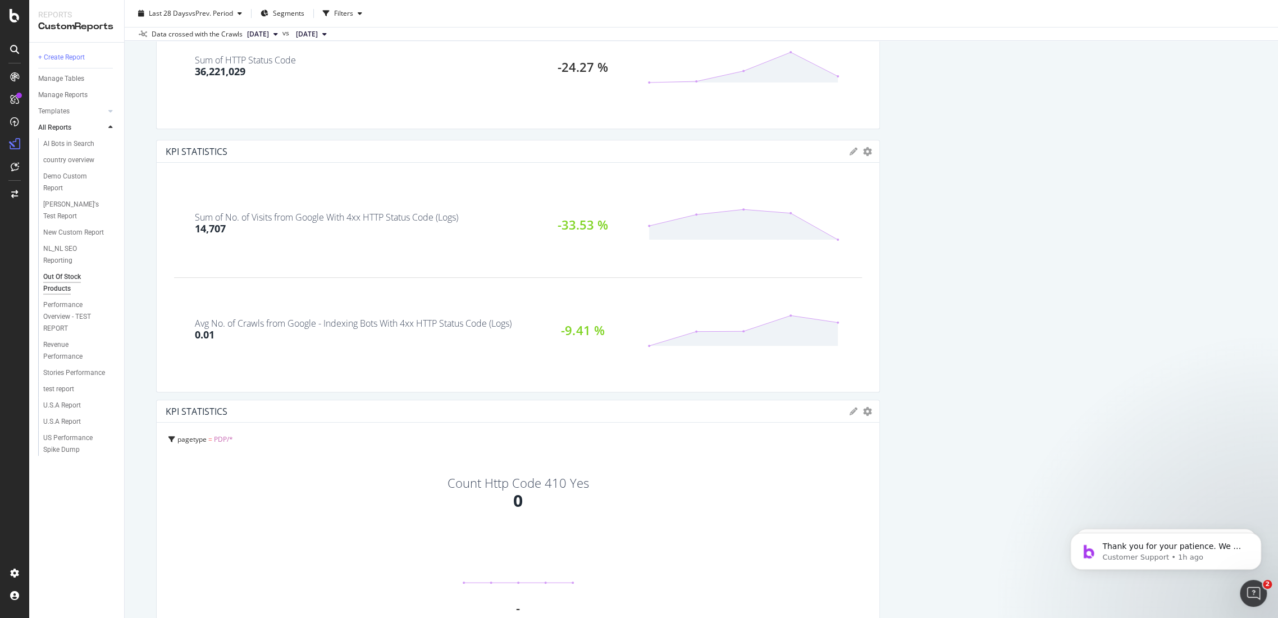
drag, startPoint x: 364, startPoint y: 216, endPoint x: 347, endPoint y: 218, distance: 16.9
click at [347, 218] on div "Sum of No. of Visits from Google With 4xx HTTP Status Code (Logs)" at bounding box center [326, 217] width 263 height 9
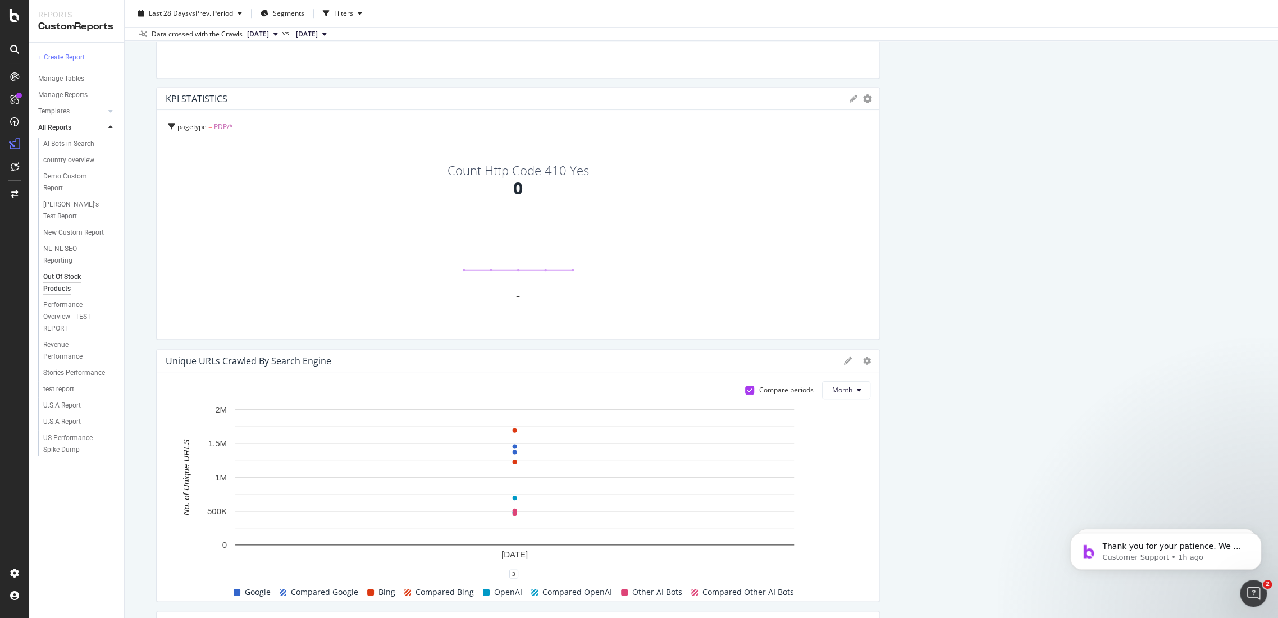
drag, startPoint x: 579, startPoint y: 171, endPoint x: 475, endPoint y: 158, distance: 105.2
click at [475, 164] on div "Count Http Code 410 Yes" at bounding box center [517, 170] width 141 height 12
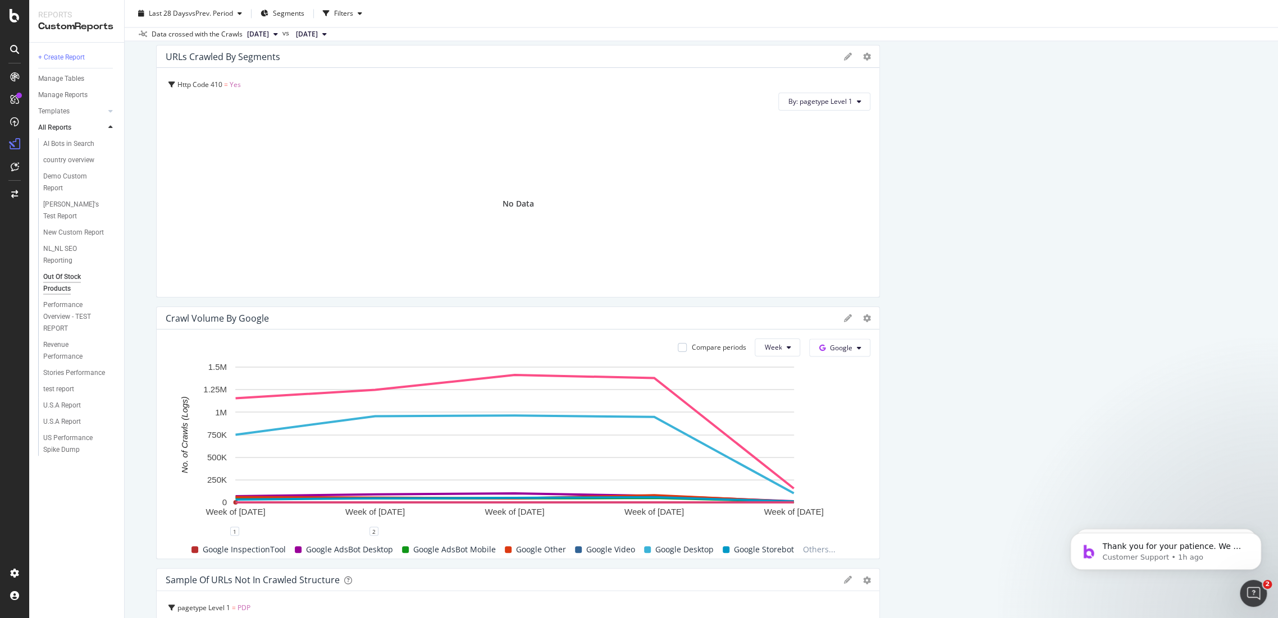
scroll to position [1247, 0]
